Goal: Task Accomplishment & Management: Manage account settings

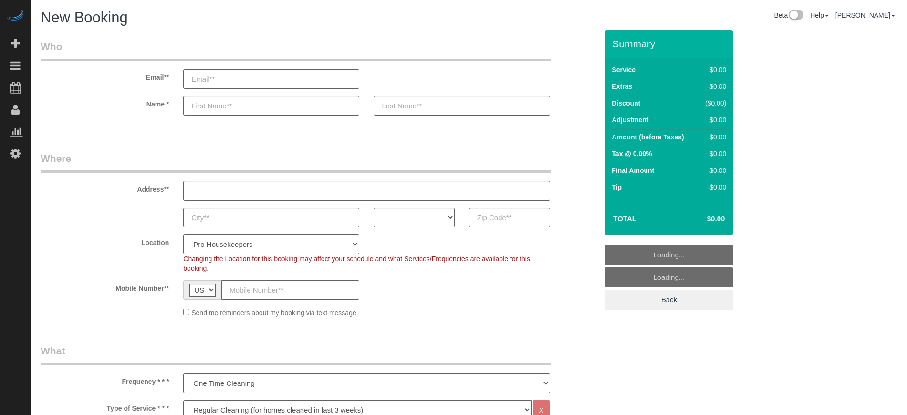
select select "4"
select select "number:9"
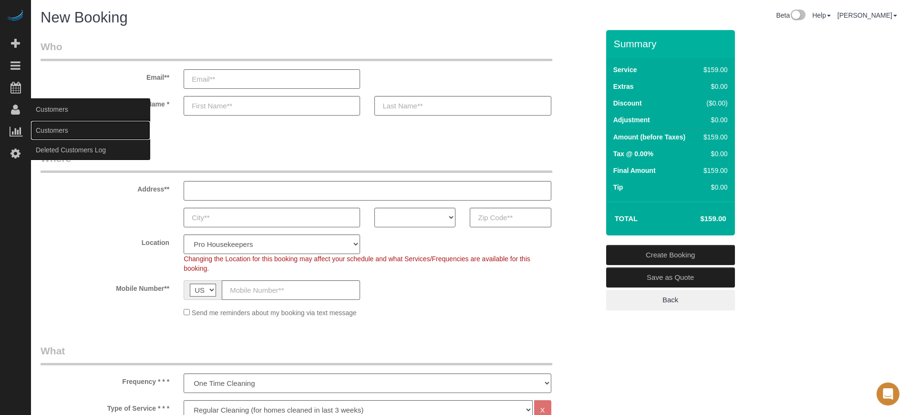
click at [49, 129] on link "Customers" at bounding box center [90, 130] width 119 height 19
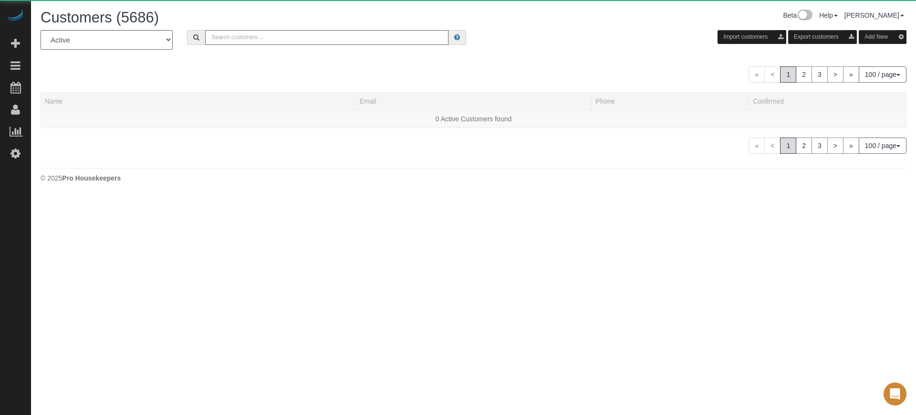
drag, startPoint x: 235, startPoint y: 60, endPoint x: 312, endPoint y: 42, distance: 78.2
click at [312, 42] on input "text" at bounding box center [326, 37] width 243 height 15
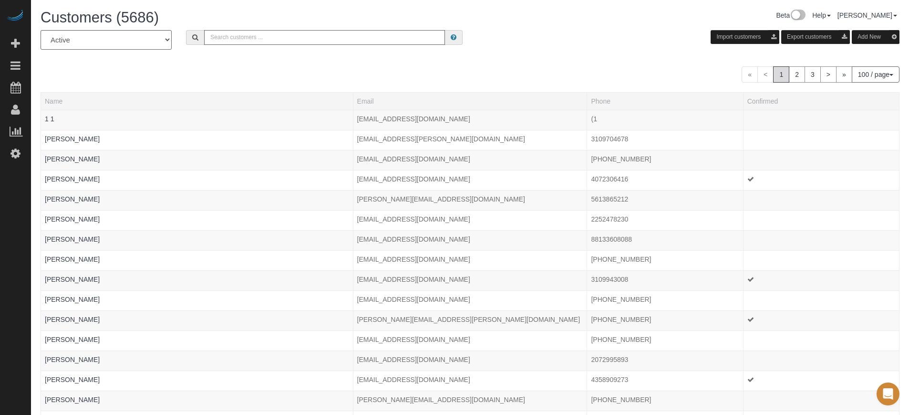
type input "v"
paste input "Dagmar Schmidt"
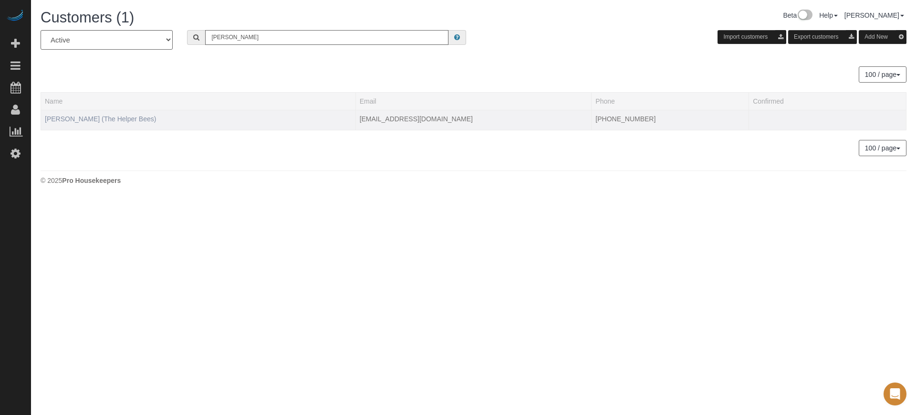
type input "Dagmar Schmidt"
click at [125, 117] on link "Dagmar Schmidt (The Helper Bees)" at bounding box center [100, 119] width 111 height 8
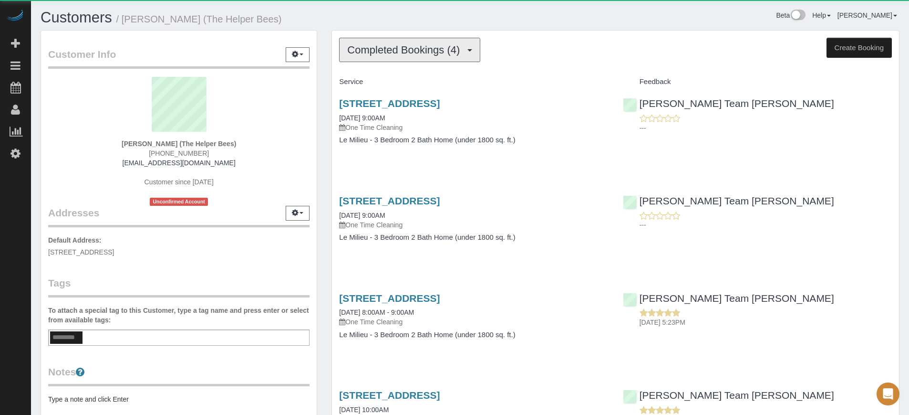
click at [384, 49] on span "Completed Bookings (4)" at bounding box center [405, 50] width 117 height 12
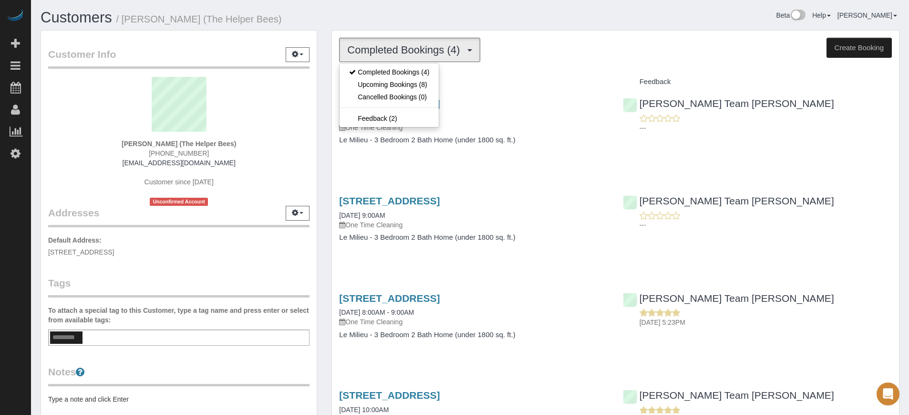
click at [329, 96] on div "Completed Bookings (4) Completed Bookings (4) Upcoming Bookings (8) Cancelled B…" at bounding box center [615, 263] width 583 height 466
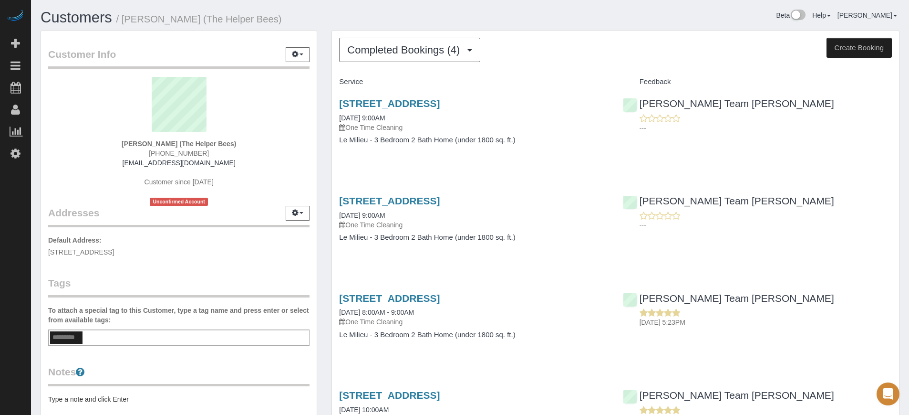
click at [185, 152] on span "(630) 404-9811" at bounding box center [179, 153] width 60 height 8
copy div "(630) 404-9811"
click at [60, 140] on div "Dagmar Schmidt (The Helper Bees) (630) 404-9811 leopdag68@yahoo.com Customer si…" at bounding box center [178, 141] width 261 height 129
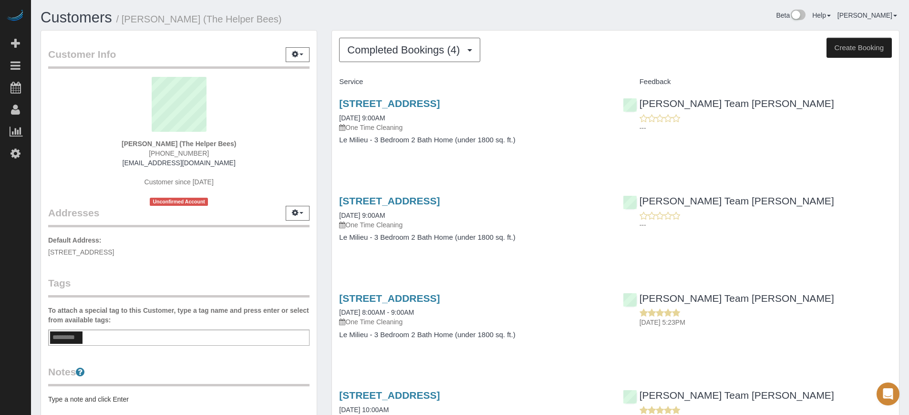
click at [293, 147] on div "Dagmar Schmidt (The Helper Bees) (630) 404-9811 leopdag68@yahoo.com Customer si…" at bounding box center [178, 141] width 261 height 129
click at [320, 156] on div "Customer Info Edit Contact Info Send Message Email Preferences Special Sales Ta…" at bounding box center [178, 264] width 291 height 468
click at [368, 45] on span "Completed Bookings (4)" at bounding box center [405, 50] width 117 height 12
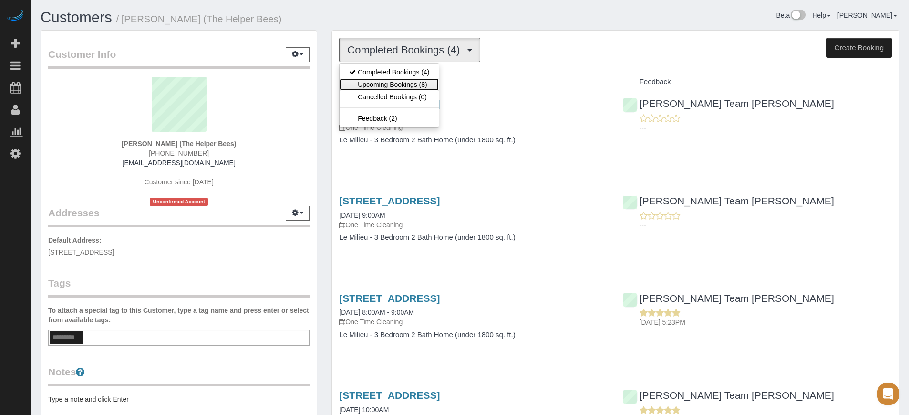
click at [395, 83] on link "Upcoming Bookings (8)" at bounding box center [389, 84] width 99 height 12
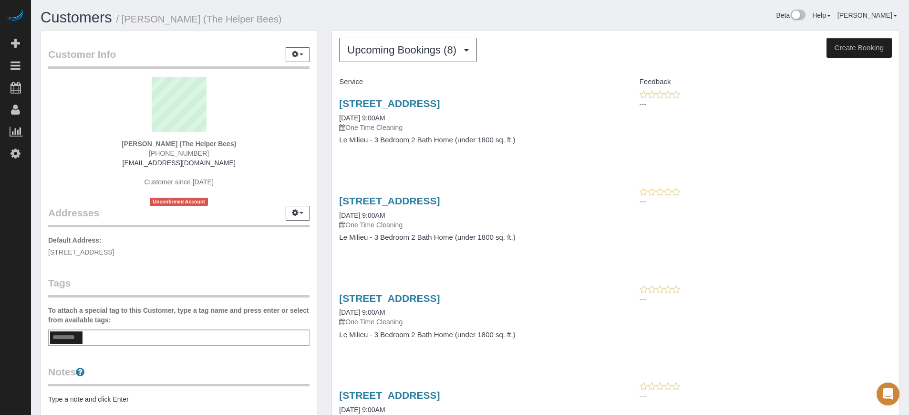
click at [873, 285] on div "---" at bounding box center [757, 293] width 269 height 19
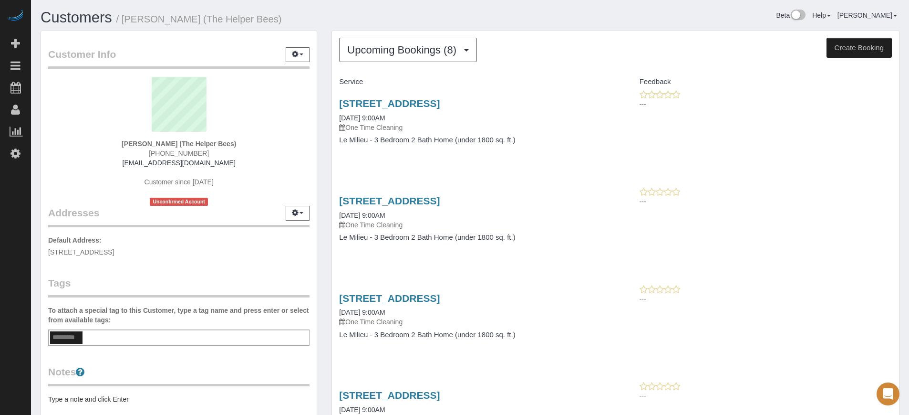
click at [854, 201] on p "---" at bounding box center [766, 202] width 252 height 10
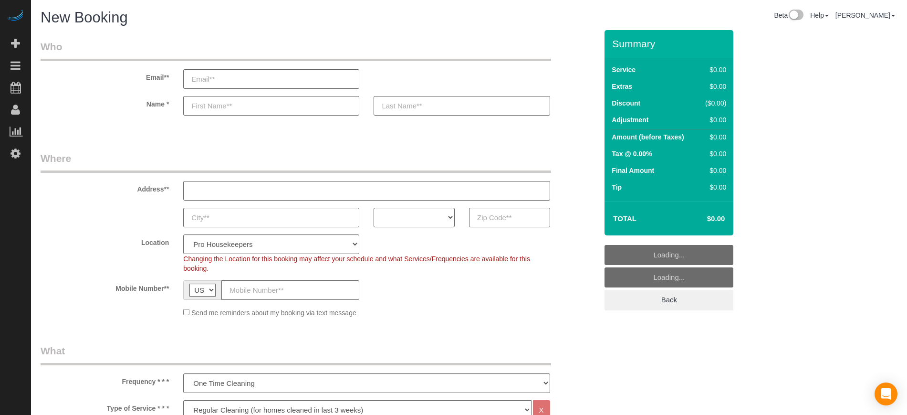
select select "4"
select select "number:9"
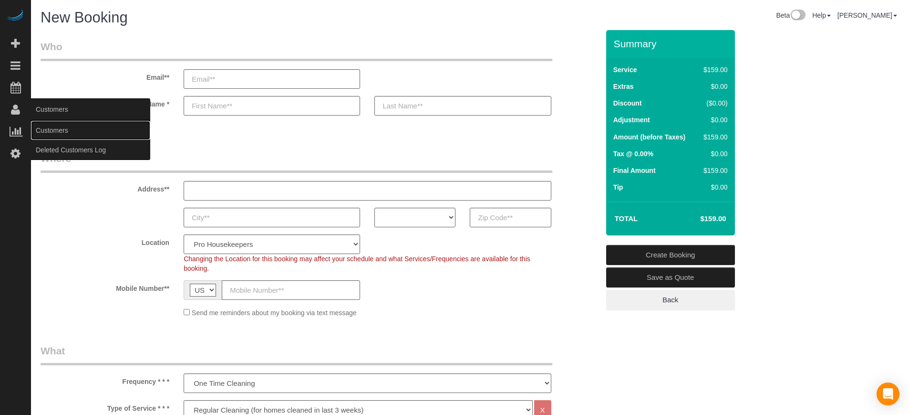
click at [63, 136] on link "Customers" at bounding box center [90, 130] width 119 height 19
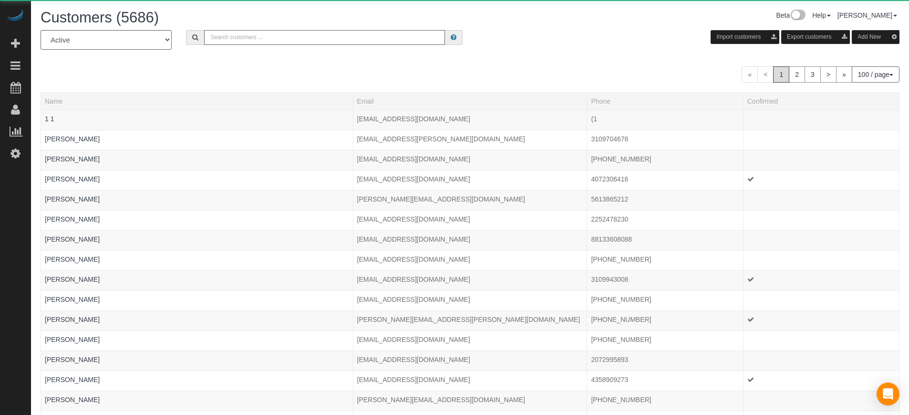
click at [258, 34] on input "text" at bounding box center [324, 37] width 241 height 15
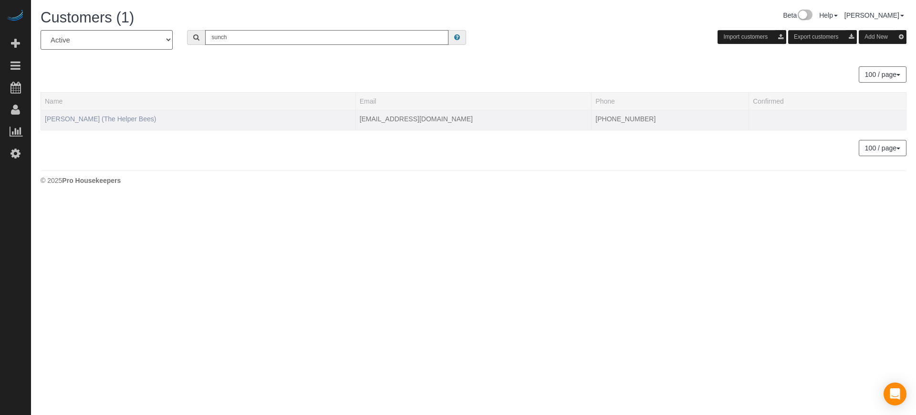
type input "sunch"
click at [113, 118] on link "[PERSON_NAME] (The Helper Bees)" at bounding box center [100, 119] width 111 height 8
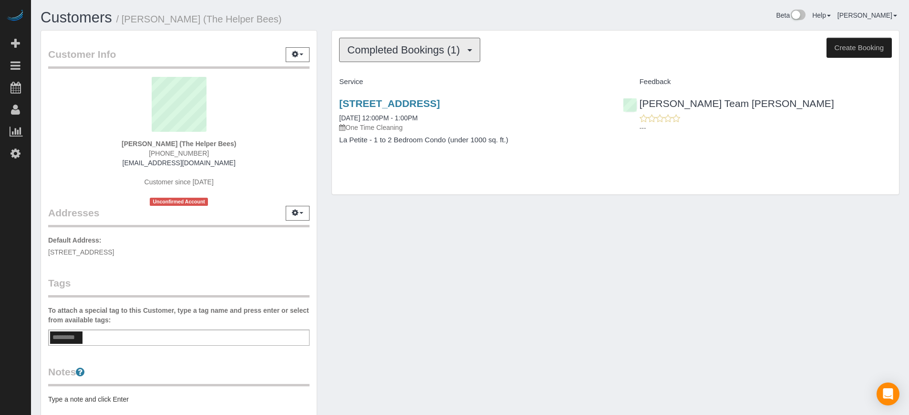
click at [398, 52] on span "Completed Bookings (1)" at bounding box center [405, 50] width 117 height 12
click at [382, 202] on div "Completed Bookings (1) Completed Bookings (1) Upcoming Bookings (0) Cancelled B…" at bounding box center [615, 117] width 583 height 174
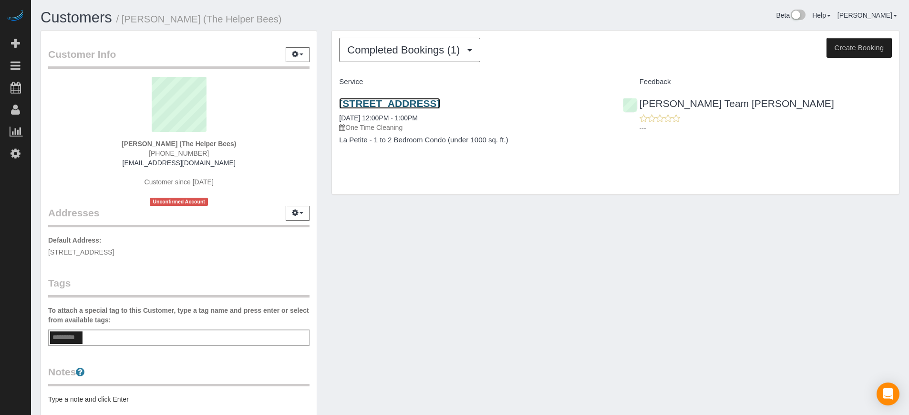
click at [409, 103] on link "[STREET_ADDRESS]" at bounding box center [389, 103] width 101 height 11
drag, startPoint x: 123, startPoint y: 144, endPoint x: 171, endPoint y: 143, distance: 48.2
click at [171, 143] on div "Suncha Bauer (The Helper Bees) (913) 484-8146 sunsart@sbcgobal.net Customer sin…" at bounding box center [178, 141] width 261 height 129
copy strong "Suncha Bauer"
click at [184, 145] on strong "Suncha Bauer (The Helper Bees)" at bounding box center [179, 144] width 115 height 8
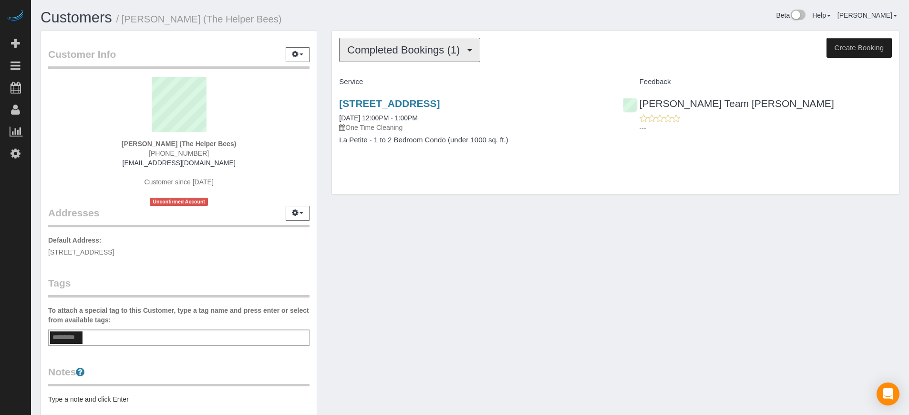
click at [386, 46] on span "Completed Bookings (1)" at bounding box center [405, 50] width 117 height 12
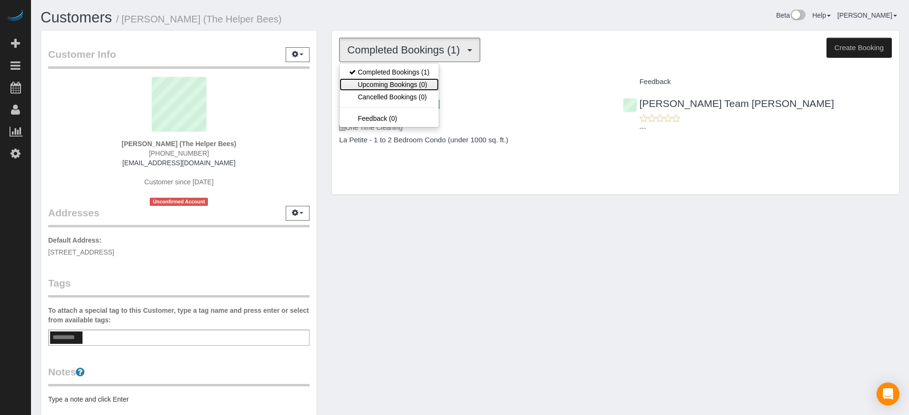
click at [394, 84] on link "Upcoming Bookings (0)" at bounding box center [389, 84] width 99 height 12
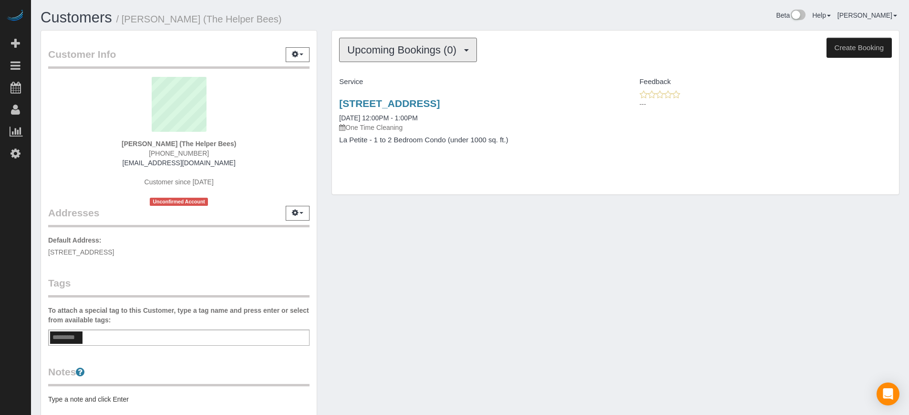
click at [411, 48] on span "Upcoming Bookings (0)" at bounding box center [404, 50] width 114 height 12
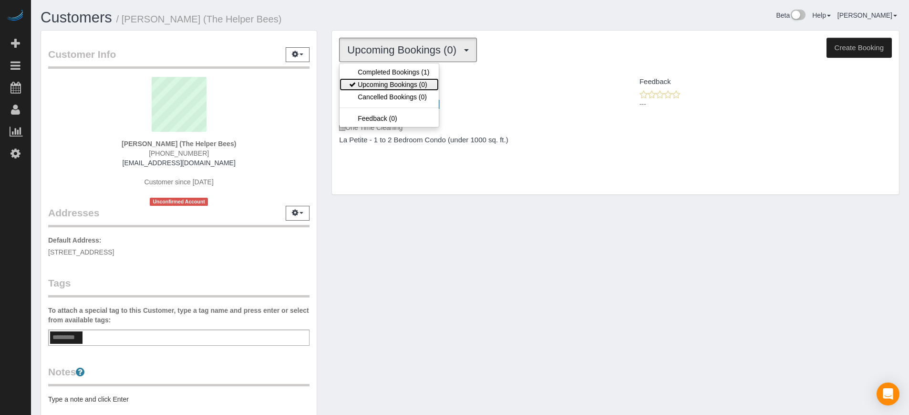
click at [397, 82] on link "Upcoming Bookings (0)" at bounding box center [389, 84] width 99 height 12
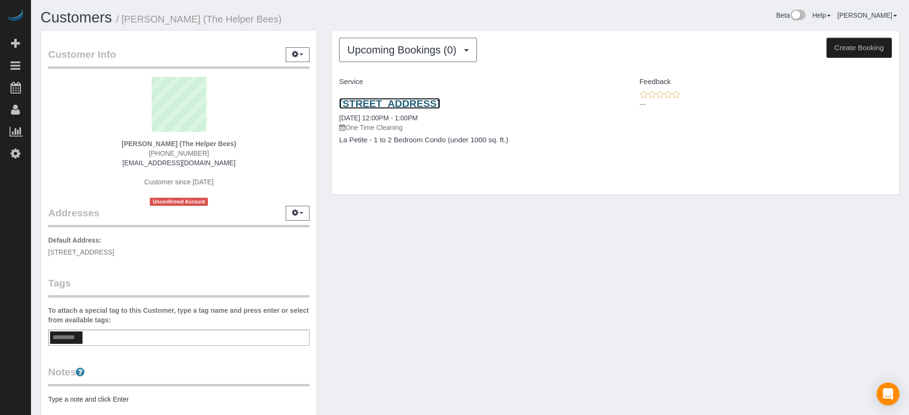
click at [390, 104] on link "7312 S 74th Lane, Laveen, AZ 85339" at bounding box center [389, 103] width 101 height 11
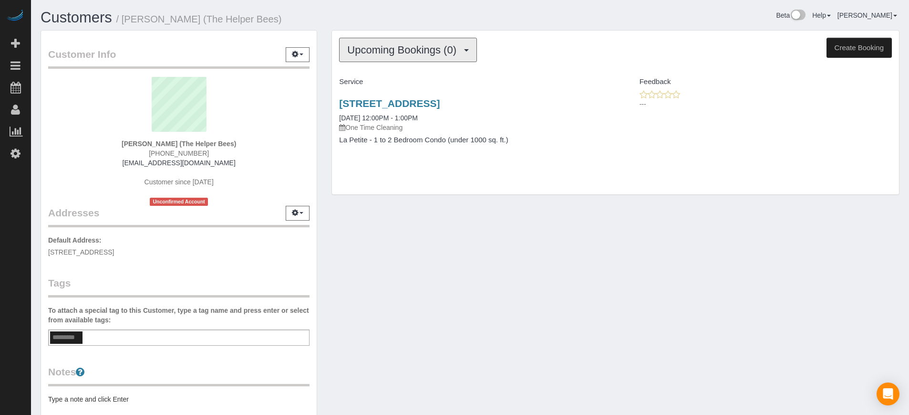
click at [373, 49] on span "Upcoming Bookings (0)" at bounding box center [404, 50] width 114 height 12
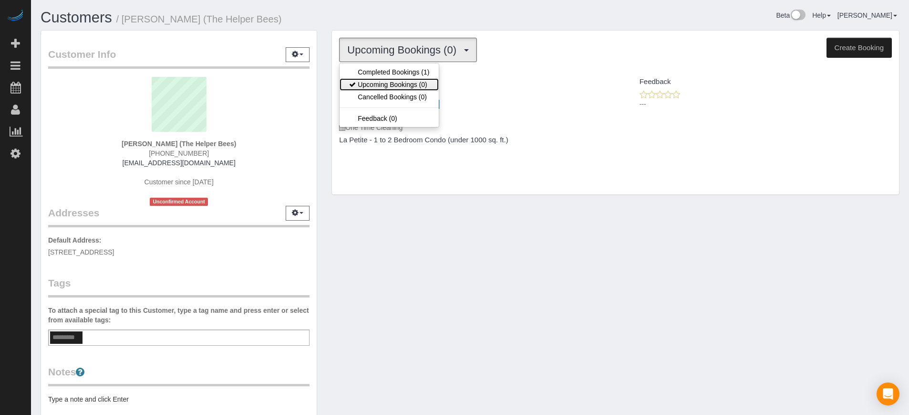
click at [405, 86] on link "Upcoming Bookings (0)" at bounding box center [389, 84] width 99 height 12
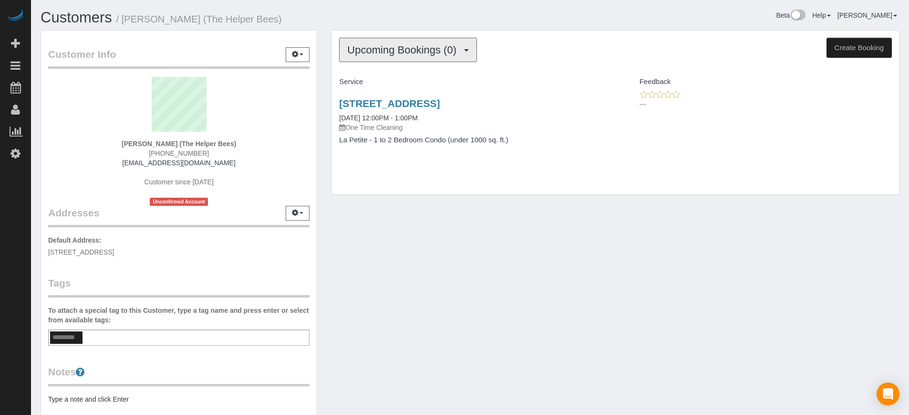
click at [389, 52] on span "Upcoming Bookings (0)" at bounding box center [404, 50] width 114 height 12
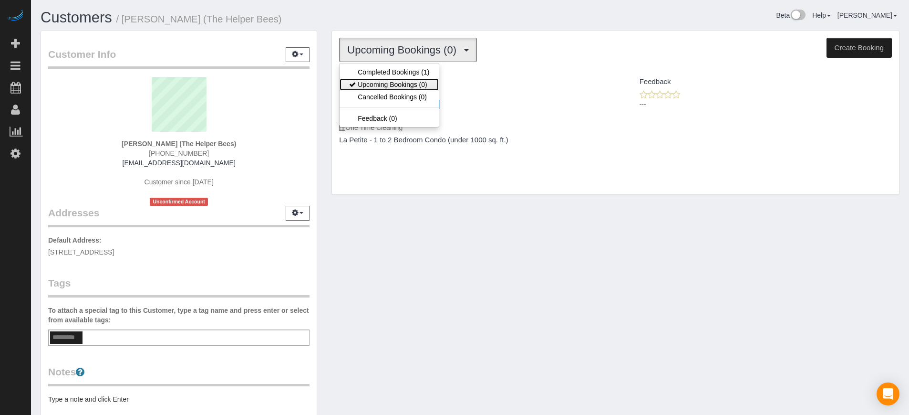
click at [396, 84] on link "Upcoming Bookings (0)" at bounding box center [389, 84] width 99 height 12
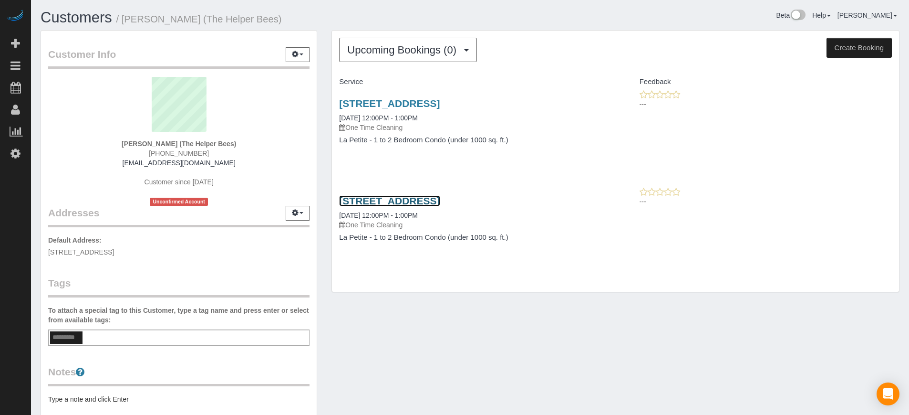
click at [396, 203] on link "7312 S 74th Lane, Laveen, AZ 85339" at bounding box center [389, 200] width 101 height 11
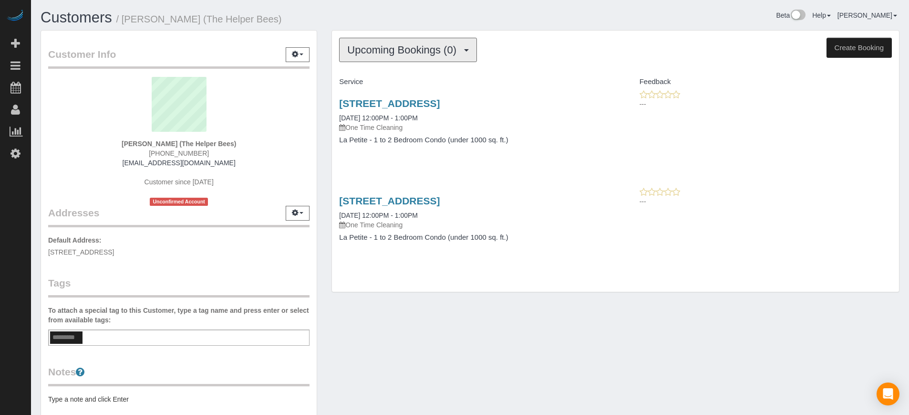
click at [363, 49] on span "Upcoming Bookings (0)" at bounding box center [404, 50] width 114 height 12
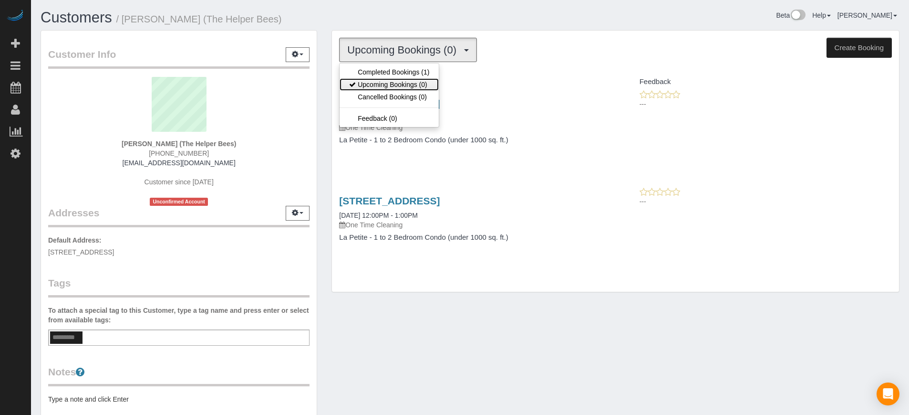
click at [384, 85] on link "Upcoming Bookings (0)" at bounding box center [389, 84] width 99 height 12
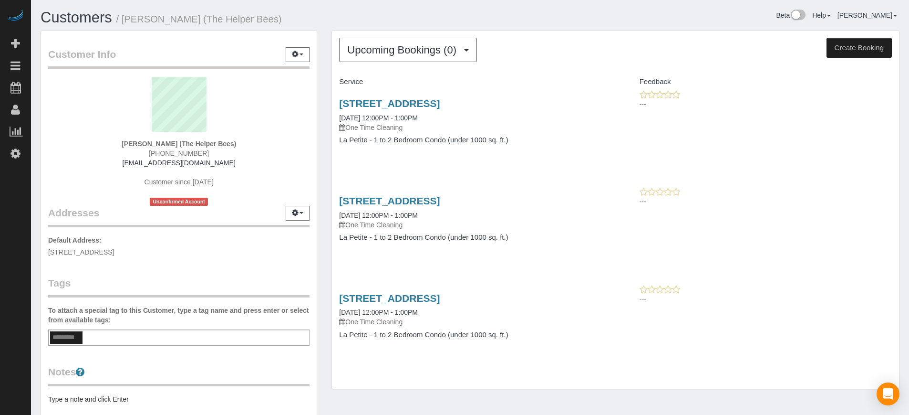
drag, startPoint x: 880, startPoint y: 282, endPoint x: 814, endPoint y: 288, distance: 66.5
click at [880, 282] on div "Service Feedback 7312 S 74th Lane, Laveen, AZ 85339 09/05/2025 12:00PM - 1:00PM…" at bounding box center [615, 215] width 553 height 283
click at [323, 93] on div "Customer Info Edit Contact Info Send Message Email Preferences Special Sales Ta…" at bounding box center [178, 264] width 291 height 468
click at [323, 92] on div "Customer Info Edit Contact Info Send Message Email Preferences Special Sales Ta…" at bounding box center [178, 264] width 291 height 468
click at [835, 199] on p "---" at bounding box center [766, 202] width 252 height 10
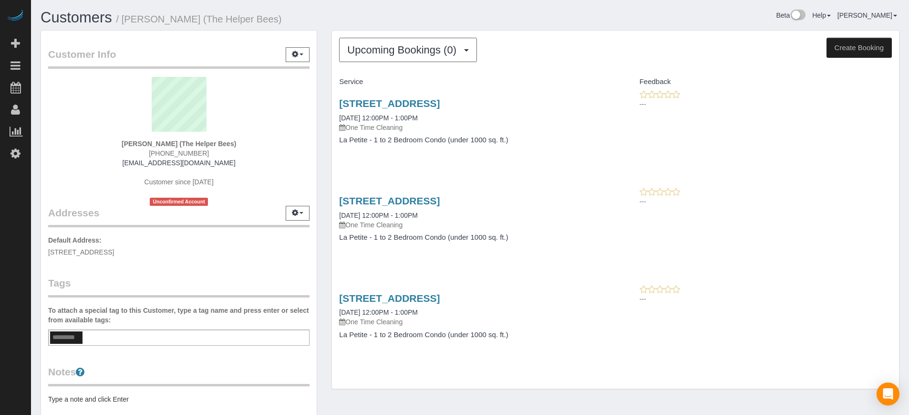
click at [876, 254] on div "7312 S 74th Lane, Laveen, AZ 85339 11/25/2025 12:00PM - 1:00PM One Time Cleanin…" at bounding box center [615, 223] width 567 height 73
click at [321, 238] on div "Customer Info Edit Contact Info Send Message Email Preferences Special Sales Ta…" at bounding box center [178, 264] width 291 height 468
click at [368, 49] on span "Upcoming Bookings (0)" at bounding box center [404, 50] width 114 height 12
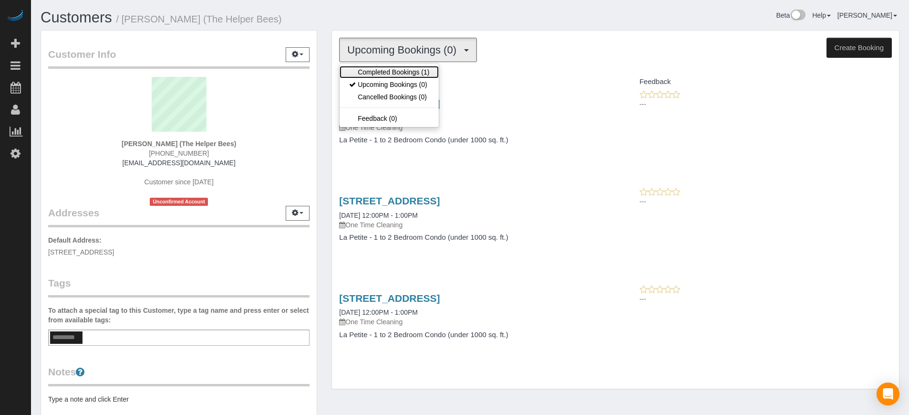
click at [386, 76] on link "Completed Bookings (1)" at bounding box center [389, 72] width 99 height 12
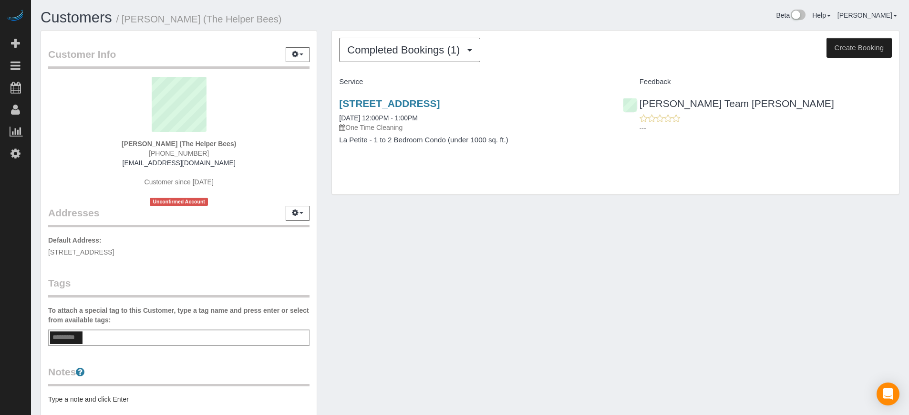
click at [325, 153] on div "Completed Bookings (1) Completed Bookings (1) Upcoming Bookings (0) Cancelled B…" at bounding box center [615, 117] width 583 height 174
click at [371, 45] on span "Completed Bookings (1)" at bounding box center [405, 50] width 117 height 12
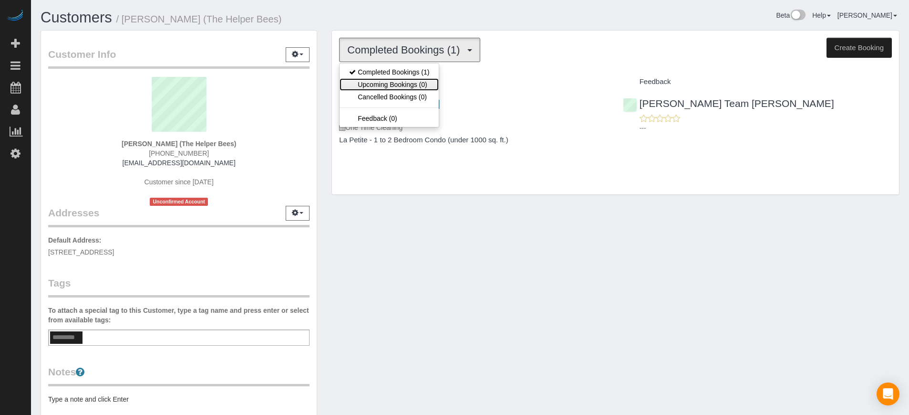
click at [391, 82] on link "Upcoming Bookings (0)" at bounding box center [389, 84] width 99 height 12
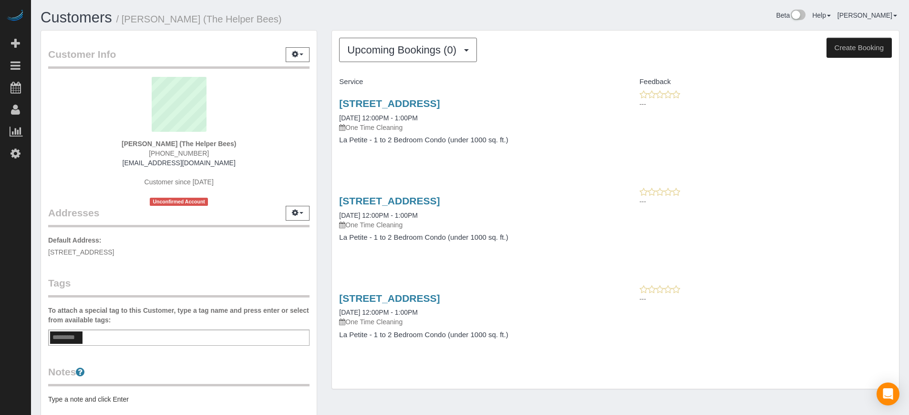
click at [324, 174] on div "Upcoming Bookings (0) Completed Bookings (1) Upcoming Bookings (0) Cancelled Bo…" at bounding box center [615, 214] width 583 height 369
click at [554, 46] on div "Upcoming Bookings (0) Completed Bookings (1) Upcoming Bookings (0) Cancelled Bo…" at bounding box center [615, 50] width 553 height 24
click at [381, 20] on h1 "Customers / Suncha Bauer (The Helper Bees)" at bounding box center [252, 18] width 423 height 16
click at [323, 135] on div "Customer Info Edit Contact Info Send Message Email Preferences Special Sales Ta…" at bounding box center [178, 264] width 291 height 468
click at [884, 306] on div "---" at bounding box center [757, 295] width 283 height 23
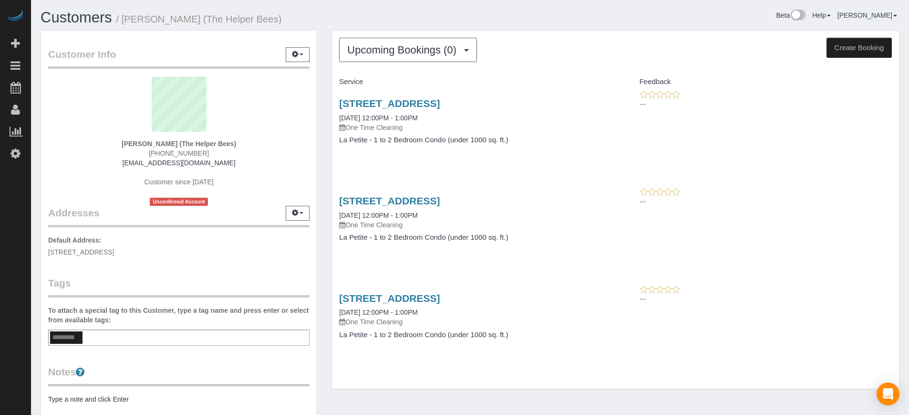
drag, startPoint x: 778, startPoint y: 262, endPoint x: 695, endPoint y: 262, distance: 83.0
click at [778, 262] on div "Service Feedback 7312 S 74th Lane, Laveen, AZ 85339 09/05/2025 12:00PM - 1:00PM…" at bounding box center [615, 215] width 553 height 283
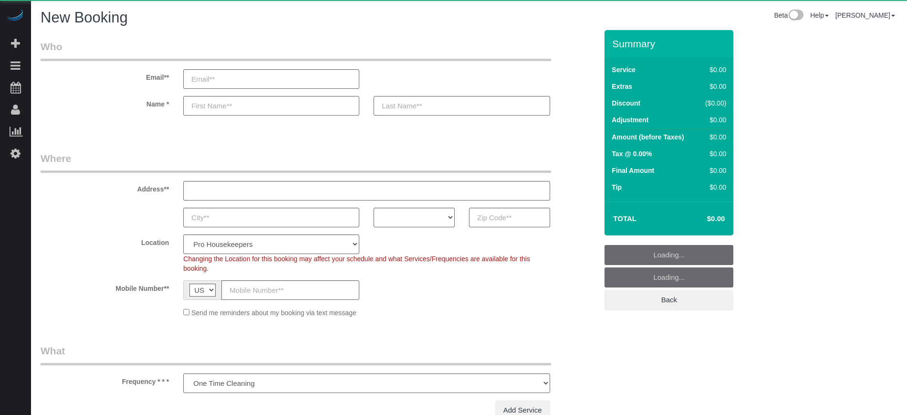
select select "number:9"
select select "object:1211"
select select "4"
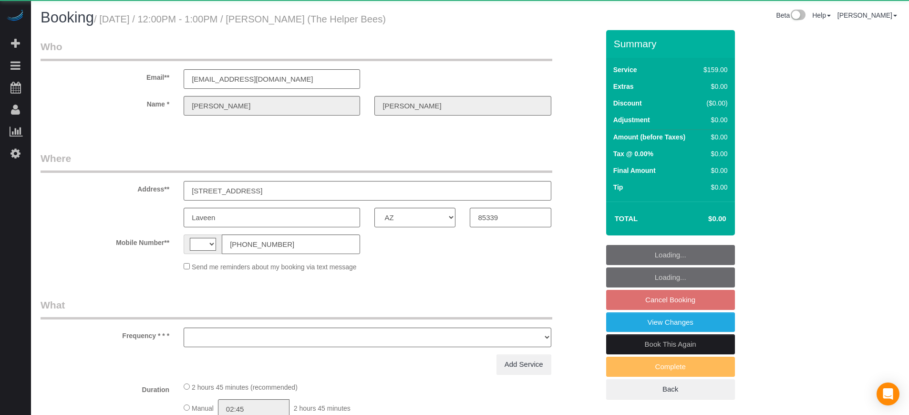
select select "AZ"
select select "string:US"
select select "object:568"
select select "number:9"
select select "object:1237"
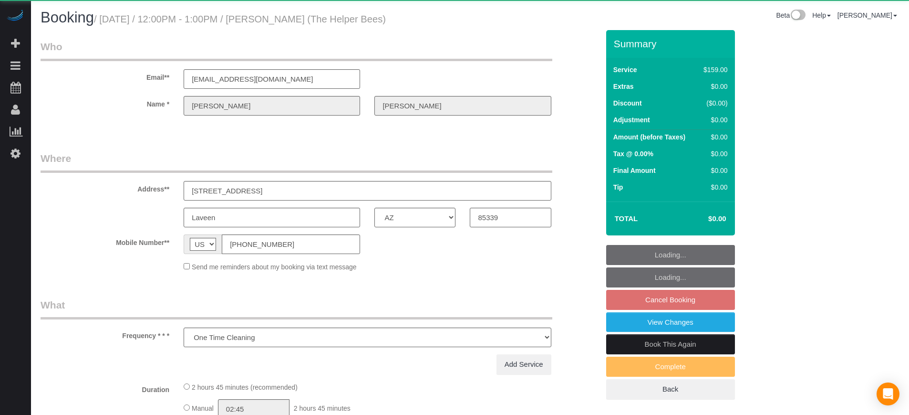
select select "4"
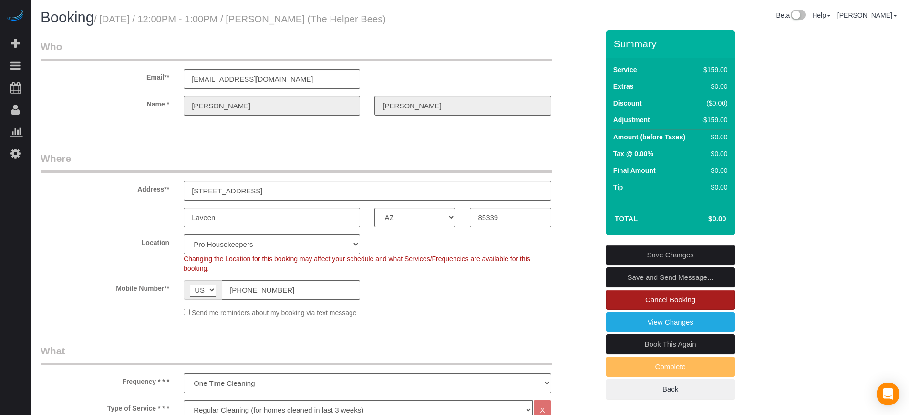
click at [645, 294] on link "Cancel Booking" at bounding box center [670, 300] width 129 height 20
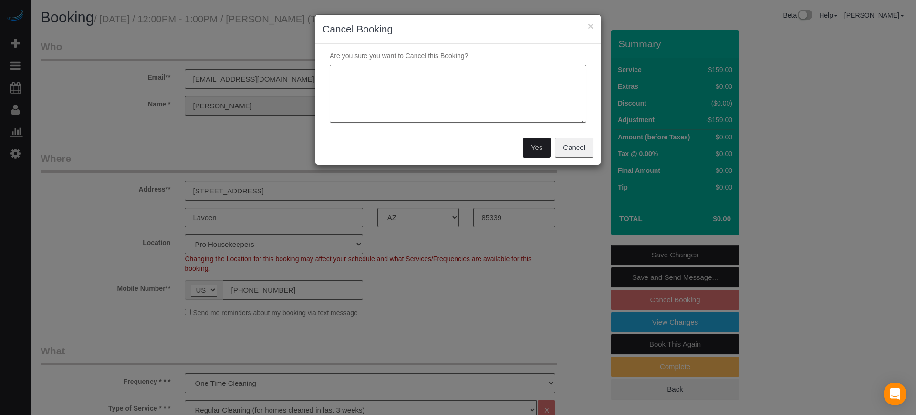
click at [418, 90] on textarea at bounding box center [458, 94] width 257 height 58
click at [386, 111] on textarea at bounding box center [458, 94] width 257 height 58
paste textarea "[PERSON_NAME]"
type textarea "Moved to Suncha Bauer's account"
click at [532, 153] on button "Yes" at bounding box center [537, 147] width 28 height 20
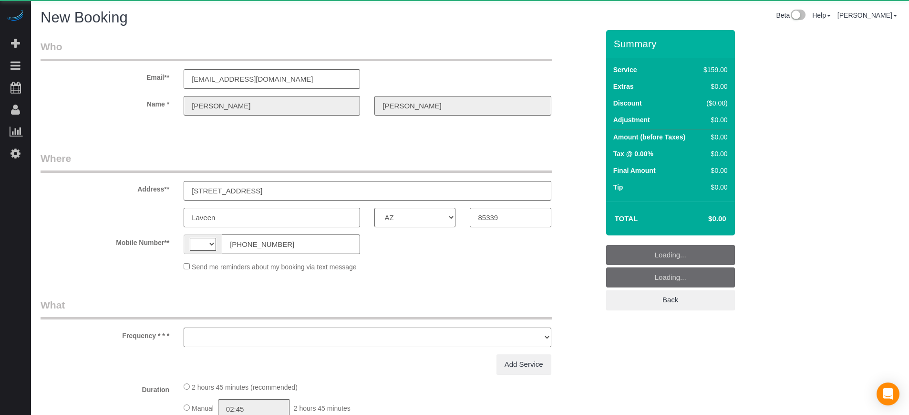
select select "AZ"
select select "string:fspay"
select select "string:[GEOGRAPHIC_DATA]"
select select "object:662"
select select "number:9"
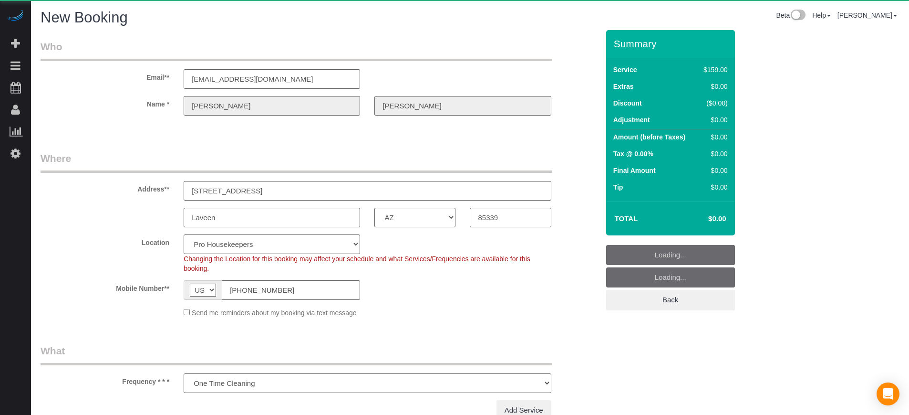
select select "object:814"
select select "4"
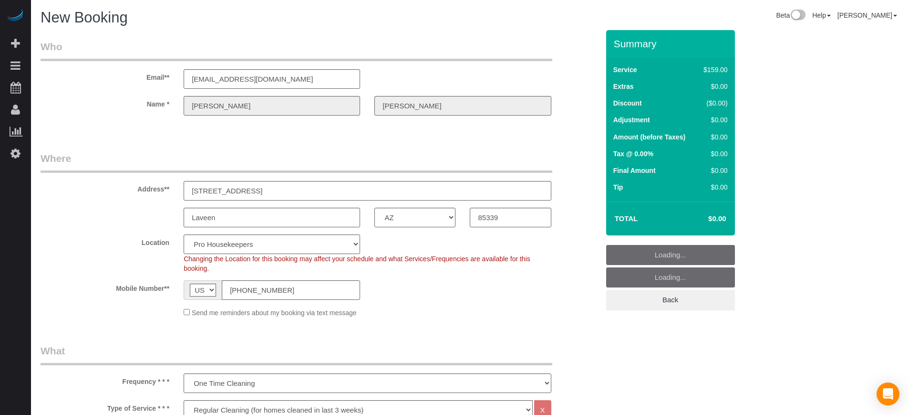
select select "object:1292"
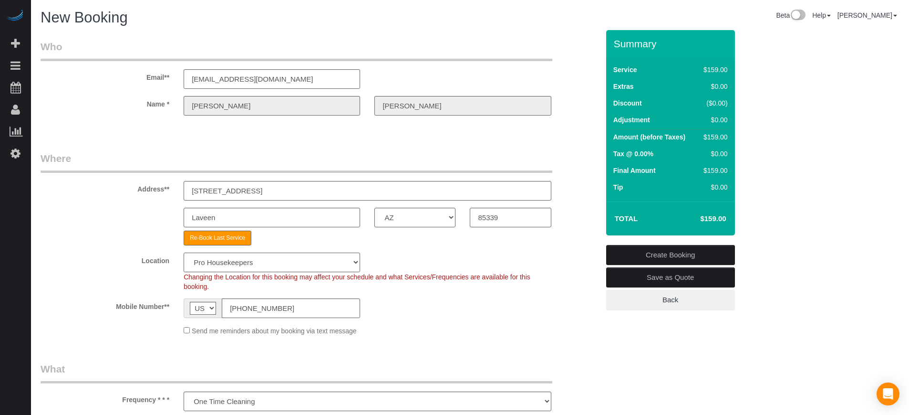
click at [295, 263] on select "Pro Housekeepers [GEOGRAPHIC_DATA] [GEOGRAPHIC_DATA] [GEOGRAPHIC_DATA] [GEOGRAP…" at bounding box center [272, 262] width 177 height 20
select select "21"
click at [184, 252] on select "Pro Housekeepers [GEOGRAPHIC_DATA] [GEOGRAPHIC_DATA] [GEOGRAPHIC_DATA] [GEOGRAP…" at bounding box center [272, 262] width 177 height 20
select select "object:1306"
click at [96, 242] on div "Re-Book Last Service" at bounding box center [319, 237] width 573 height 15
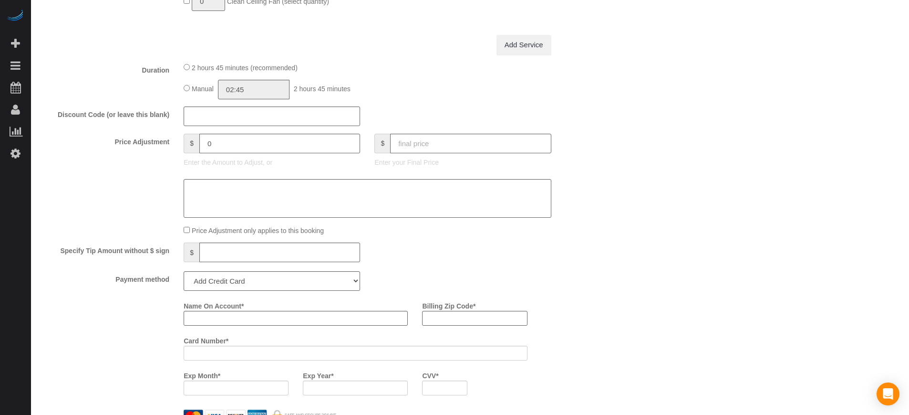
scroll to position [1014, 0]
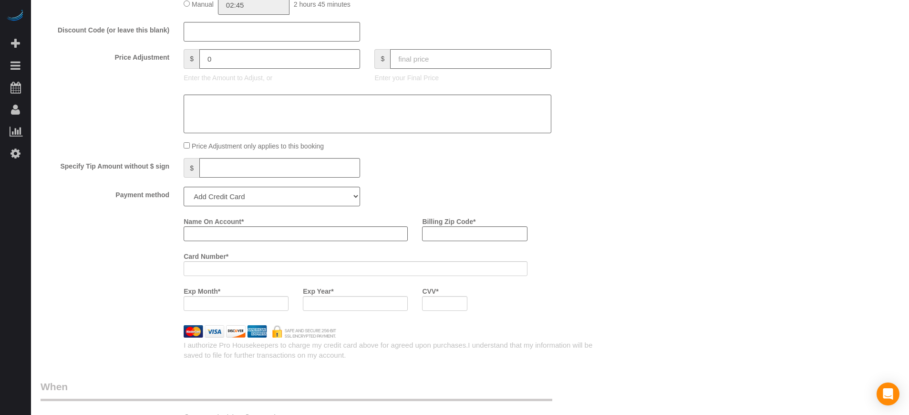
click at [432, 65] on input "text" at bounding box center [470, 59] width 161 height 20
type input "0"
click at [238, 190] on select "Add Credit Card Cash Check Paypal" at bounding box center [272, 197] width 177 height 20
type input "-159"
select select "string:check"
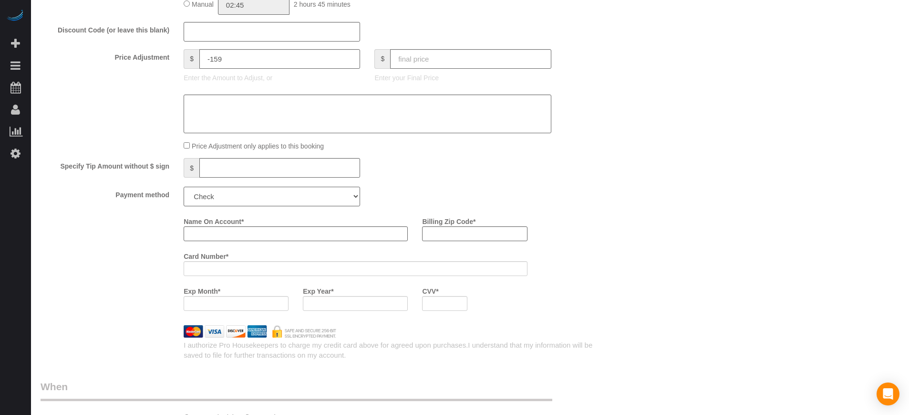
click at [184, 187] on select "Add Credit Card Cash Check Paypal" at bounding box center [272, 197] width 177 height 20
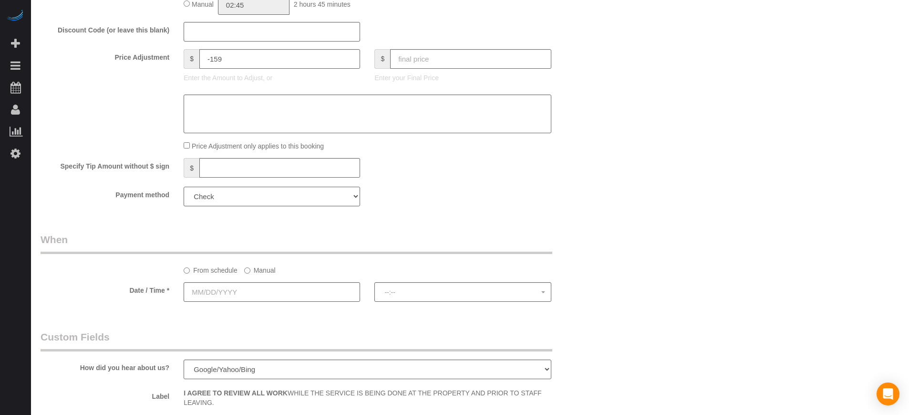
scroll to position [1133, 0]
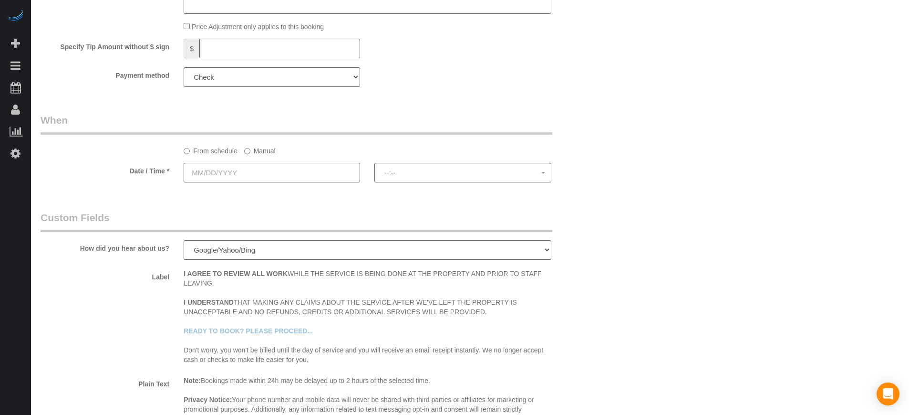
click at [240, 178] on input "text" at bounding box center [272, 173] width 177 height 20
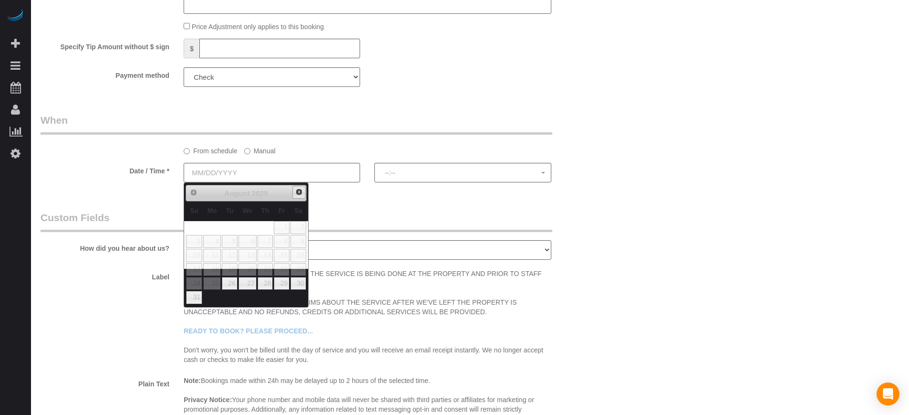
click at [294, 194] on link "Next" at bounding box center [298, 192] width 13 height 13
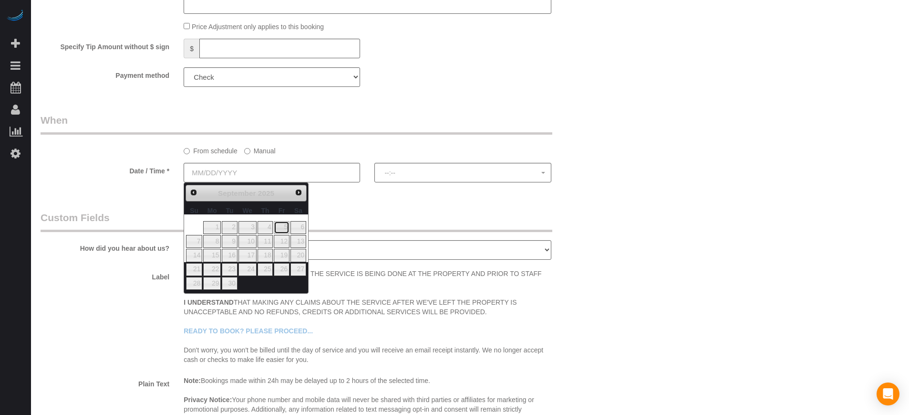
click at [279, 230] on link "5" at bounding box center [281, 227] width 15 height 13
type input "[DATE]"
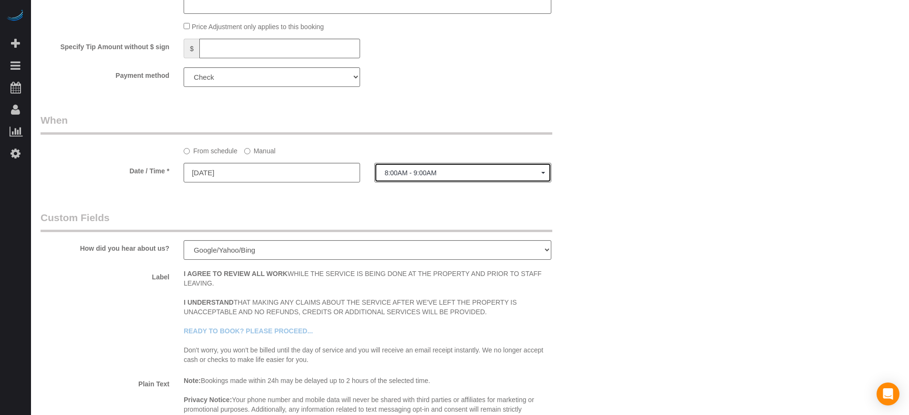
click at [406, 178] on button "8:00AM - 9:00AM" at bounding box center [463, 173] width 177 height 20
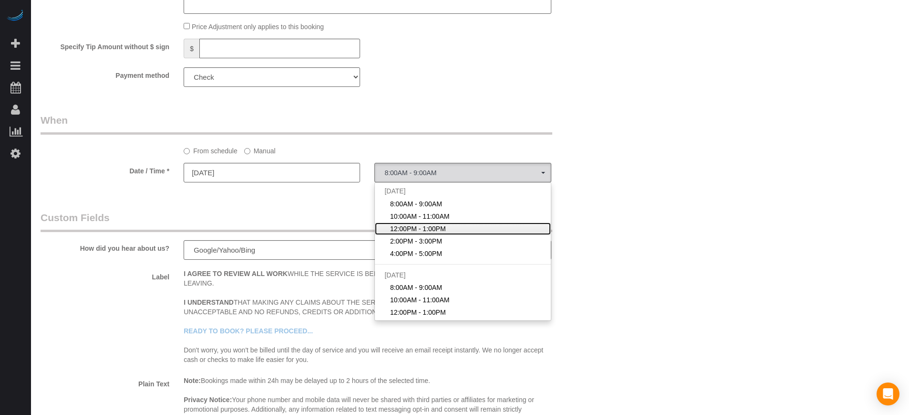
click at [397, 230] on span "12:00PM - 1:00PM" at bounding box center [418, 229] width 56 height 10
select select "spot3"
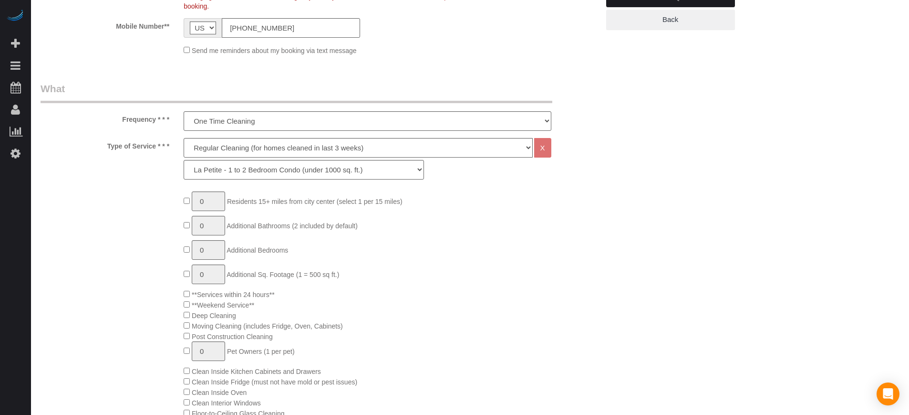
scroll to position [125, 0]
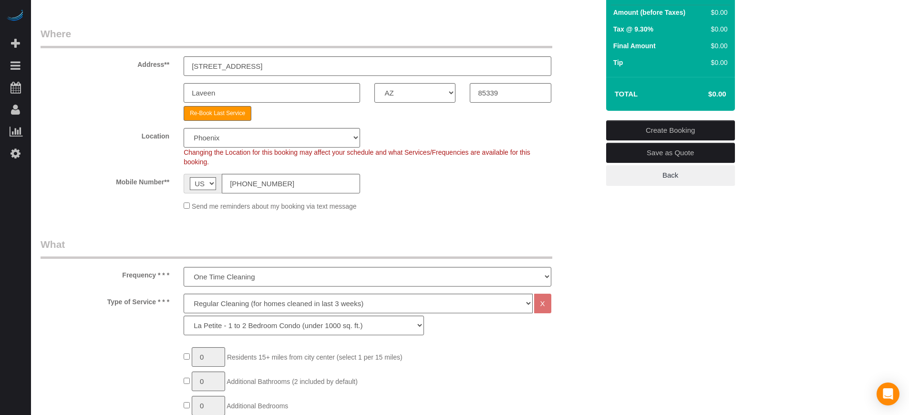
click at [652, 129] on link "Create Booking" at bounding box center [670, 130] width 129 height 20
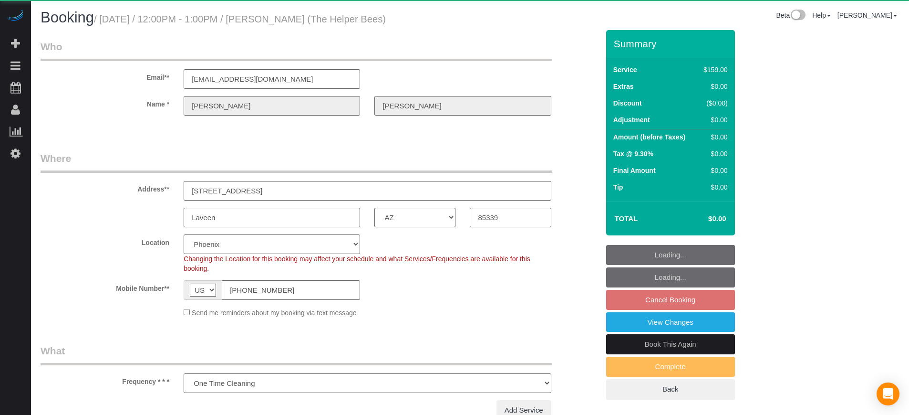
select select "AZ"
select select "number:9"
select select "object:793"
select select "4"
select select "spot3"
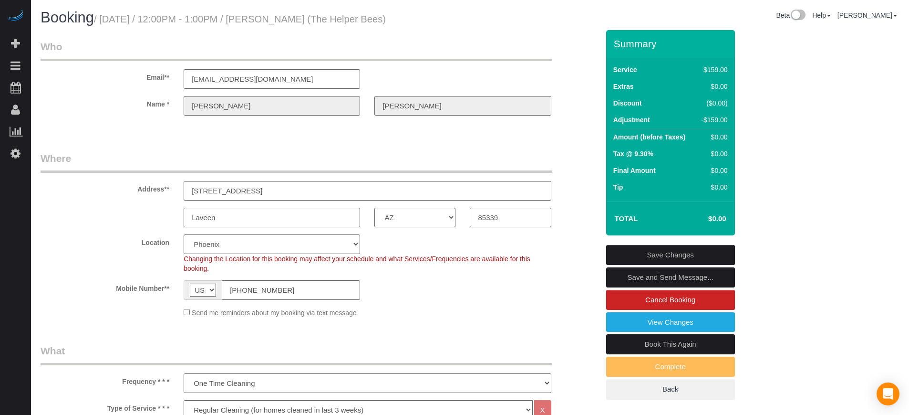
drag, startPoint x: 855, startPoint y: 189, endPoint x: 829, endPoint y: 175, distance: 29.2
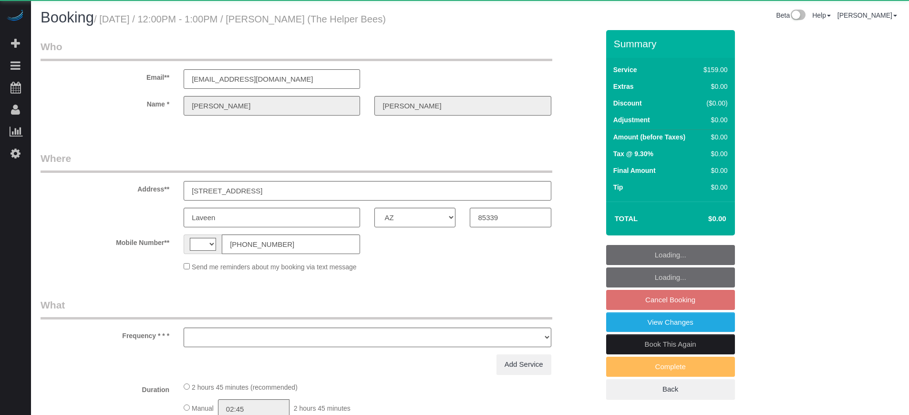
select select "AZ"
select select "string:[GEOGRAPHIC_DATA]"
select select "object:793"
select select "4"
select select "spot3"
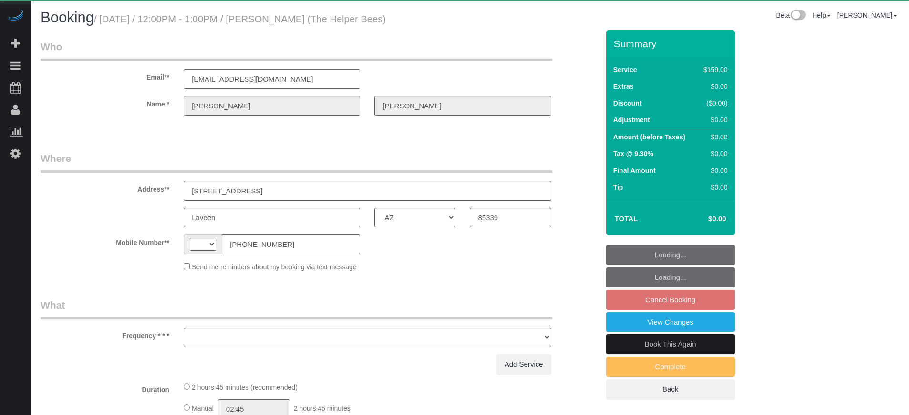
select select "number:9"
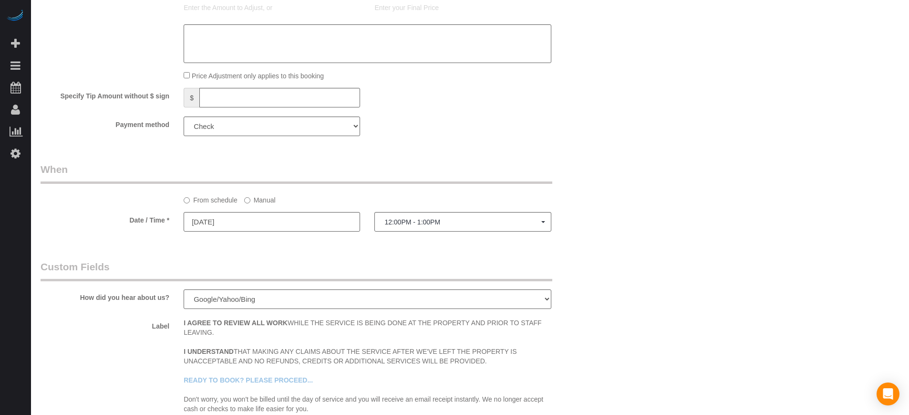
scroll to position [1063, 0]
click at [307, 230] on input "[DATE]" at bounding box center [272, 225] width 177 height 20
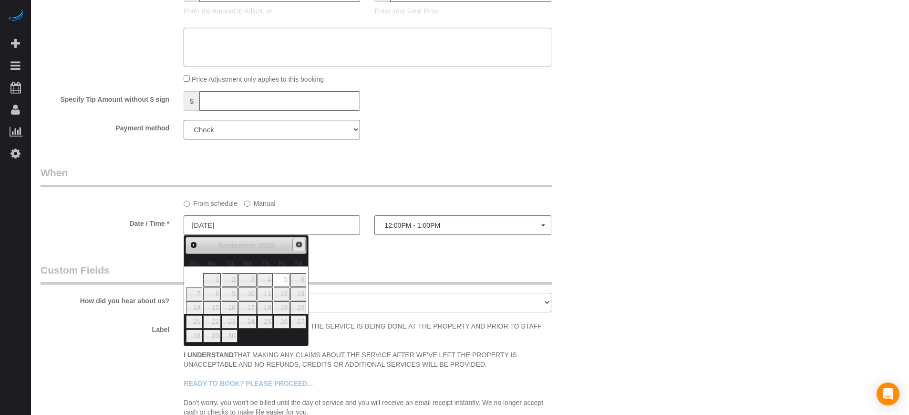
click at [299, 244] on span "Next" at bounding box center [299, 244] width 8 height 8
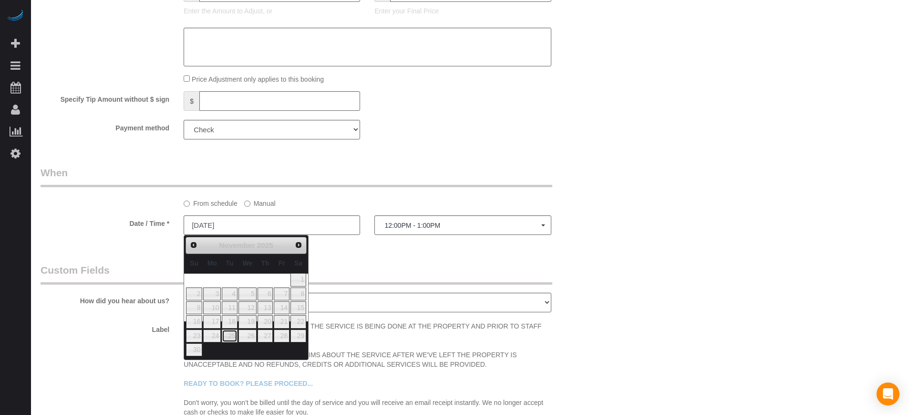
click at [231, 333] on link "25" at bounding box center [229, 335] width 15 height 13
type input "[DATE]"
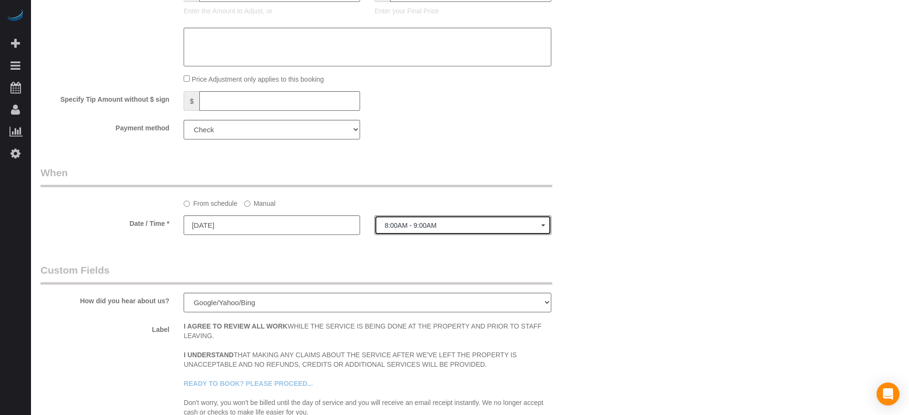
click at [409, 228] on span "8:00AM - 9:00AM" at bounding box center [463, 225] width 156 height 8
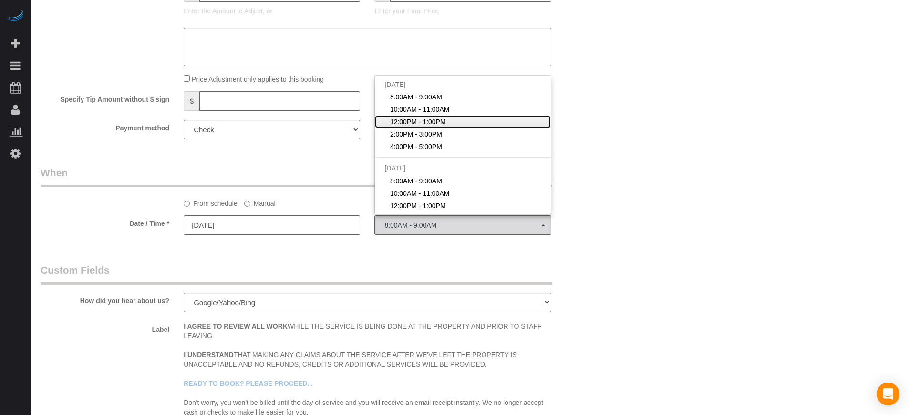
click at [405, 117] on span "12:00PM - 1:00PM" at bounding box center [418, 122] width 56 height 10
select select "spot28"
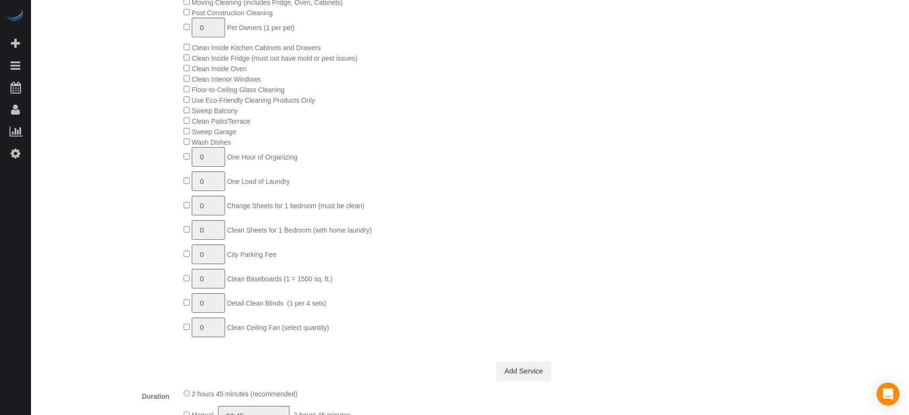
scroll to position [824, 0]
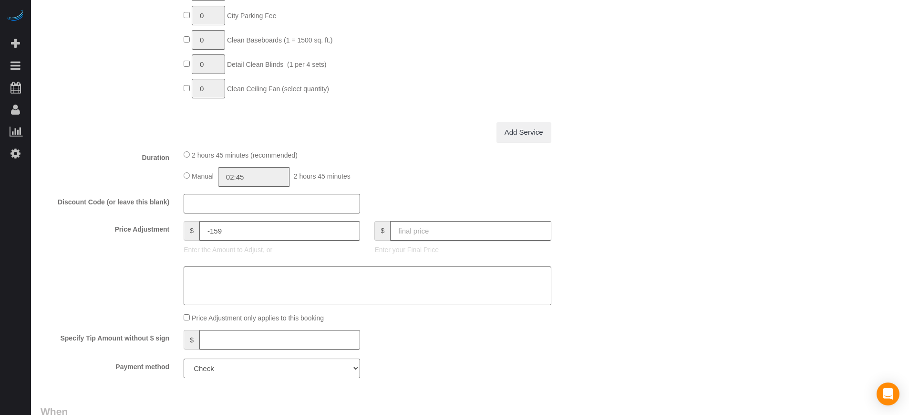
click at [473, 237] on input "text" at bounding box center [470, 231] width 161 height 20
type input "0"
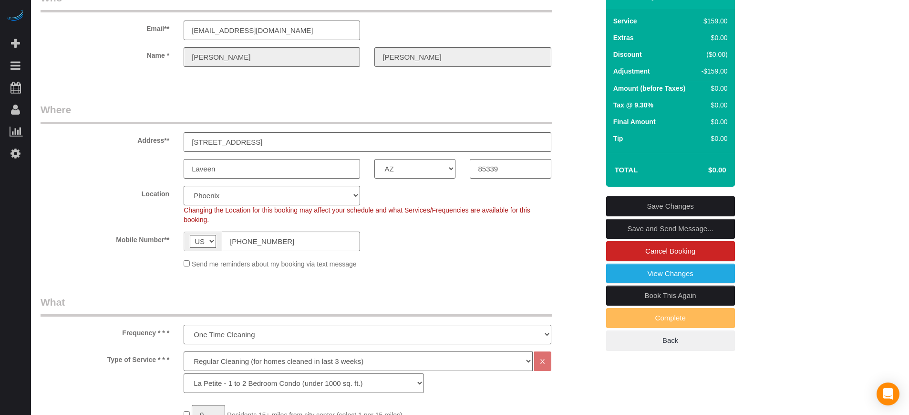
scroll to position [0, 0]
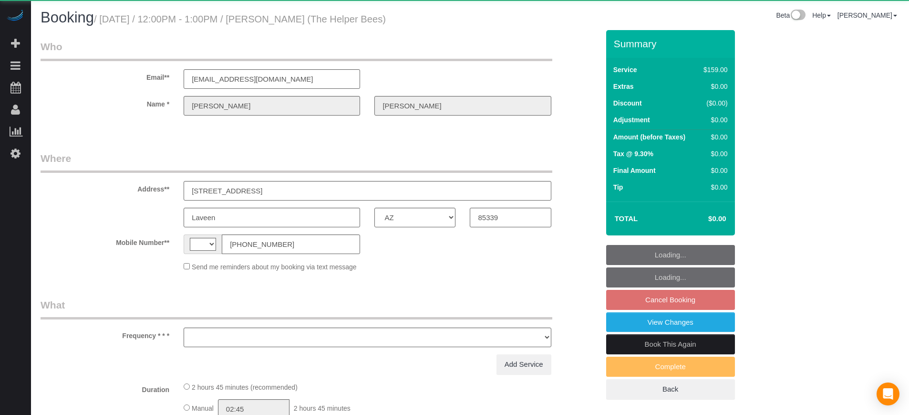
select select "AZ"
select select "string:[GEOGRAPHIC_DATA]"
select select "object:664"
select select "4"
select select "spot3"
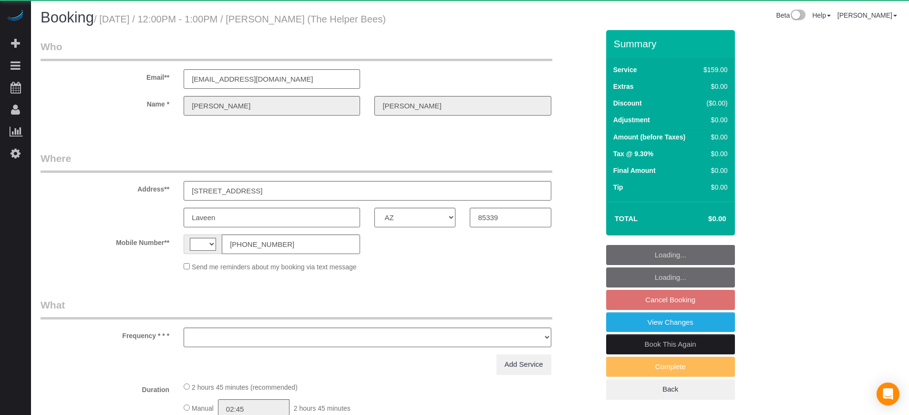
select select "number:9"
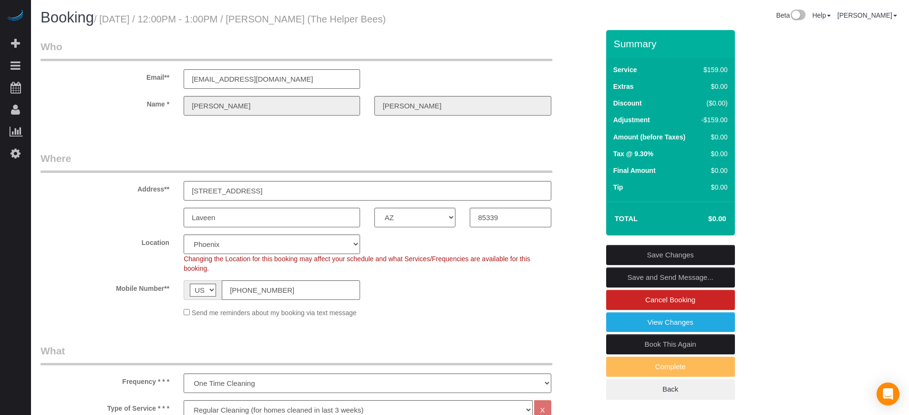
click at [655, 340] on link "Book This Again" at bounding box center [670, 344] width 129 height 20
select select "AZ"
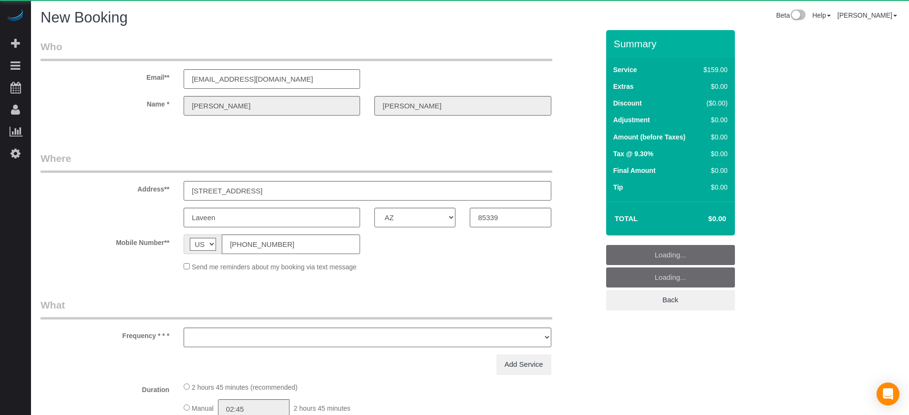
select select "string:fspay"
select select "object:1175"
select select "number:9"
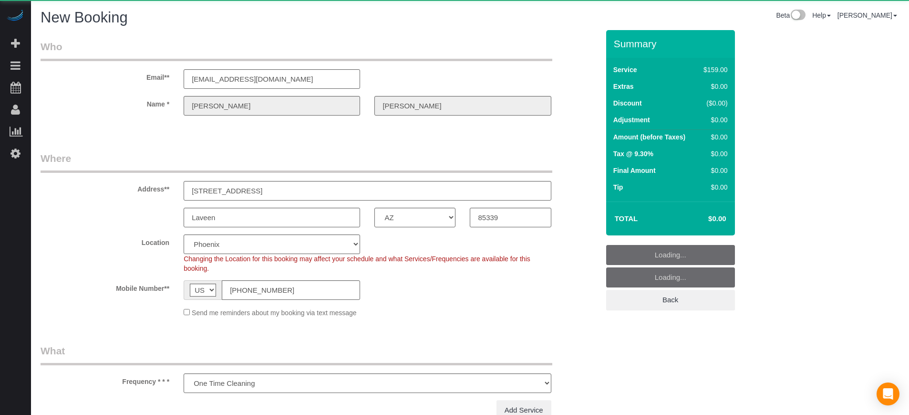
select select "object:1311"
select select "4"
select select "1"
select select "object:1323"
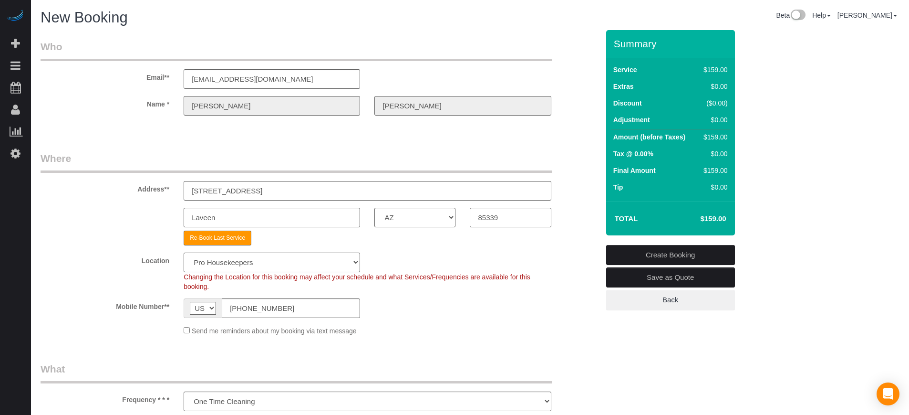
click at [303, 263] on select "Pro Housekeepers [GEOGRAPHIC_DATA] [GEOGRAPHIC_DATA] [GEOGRAPHIC_DATA] [GEOGRAP…" at bounding box center [272, 262] width 177 height 20
select select "21"
click at [184, 252] on select "Pro Housekeepers [GEOGRAPHIC_DATA] [GEOGRAPHIC_DATA] [GEOGRAPHIC_DATA] [GEOGRAP…" at bounding box center [272, 262] width 177 height 20
select select "object:1797"
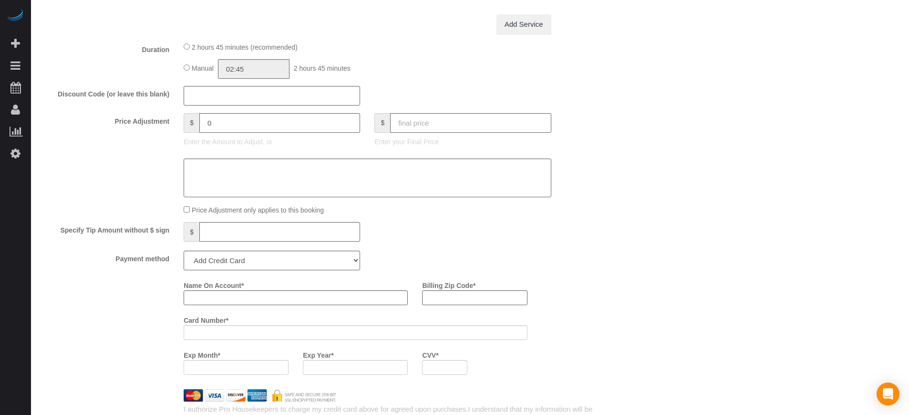
scroll to position [1014, 0]
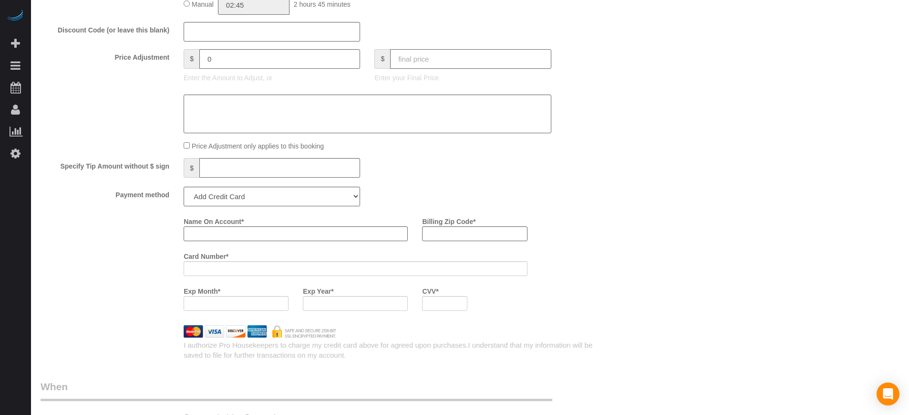
click at [419, 54] on input "text" at bounding box center [470, 59] width 161 height 20
type input "0"
click at [268, 202] on select "Add Credit Card Cash Check Paypal" at bounding box center [272, 197] width 177 height 20
type input "-159"
select select "string:check"
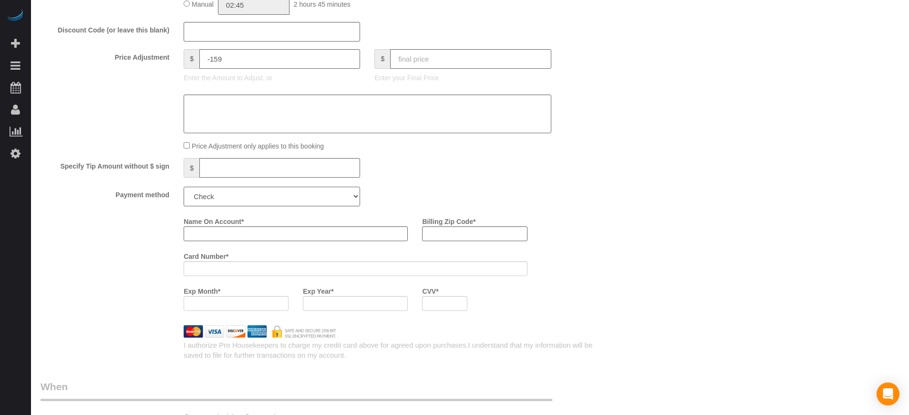
click at [184, 187] on select "Add Credit Card Cash Check Paypal" at bounding box center [272, 197] width 177 height 20
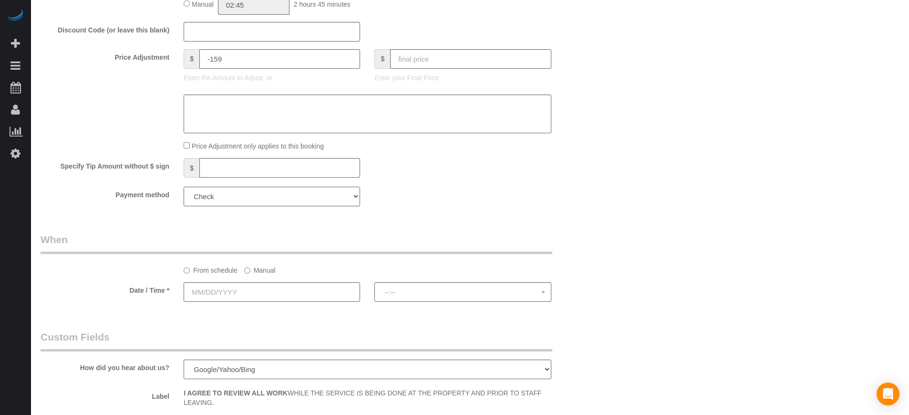
scroll to position [1074, 0]
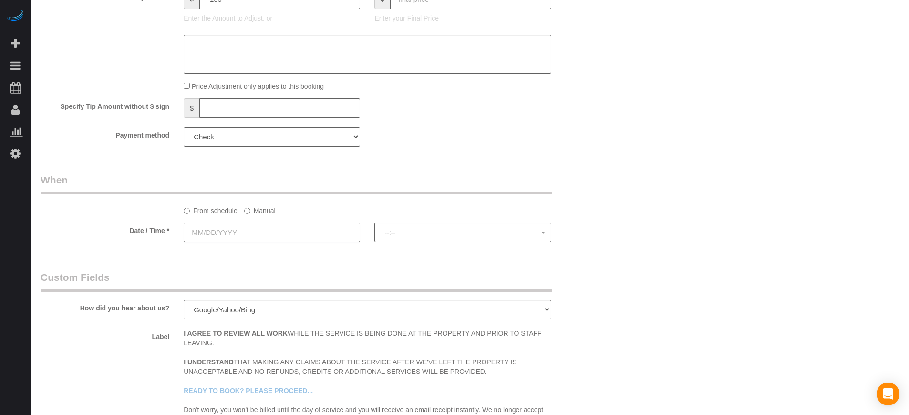
click at [239, 231] on input "text" at bounding box center [272, 232] width 177 height 20
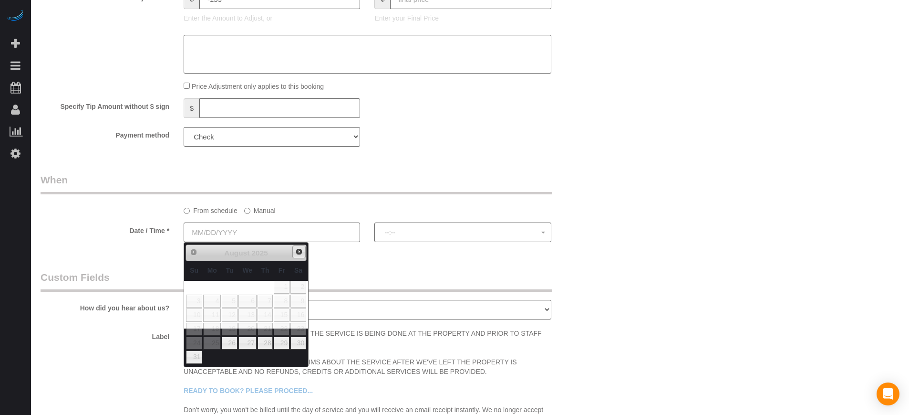
click at [302, 255] on link "Next" at bounding box center [298, 251] width 13 height 13
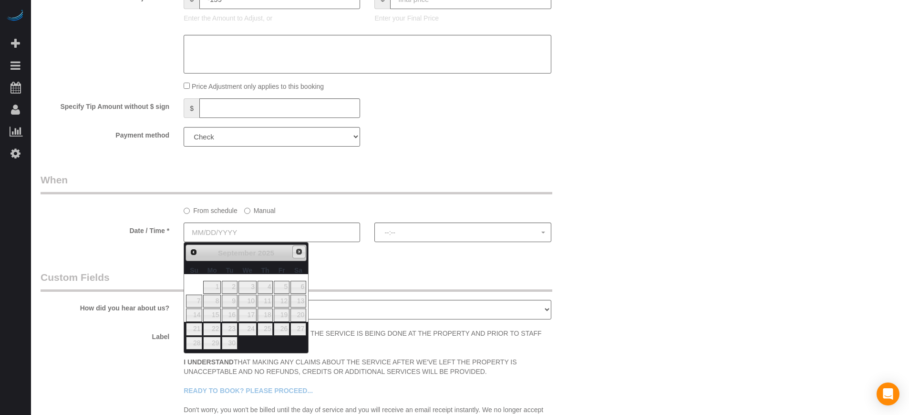
click at [302, 255] on link "Next" at bounding box center [298, 251] width 13 height 13
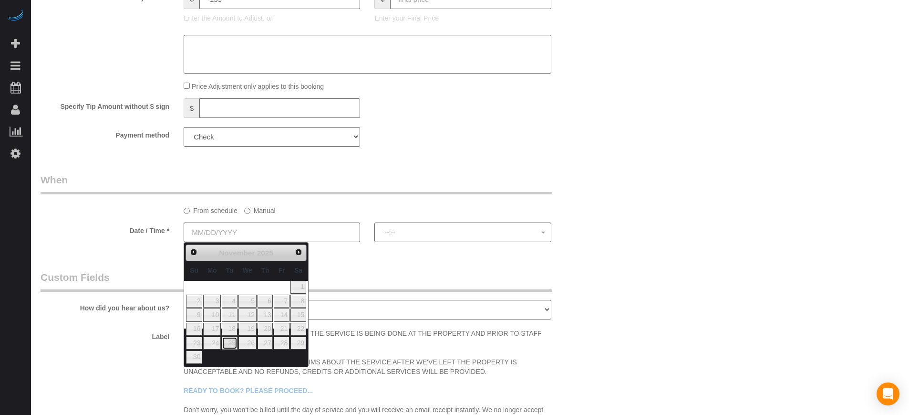
click at [230, 343] on link "25" at bounding box center [229, 342] width 15 height 13
type input "[DATE]"
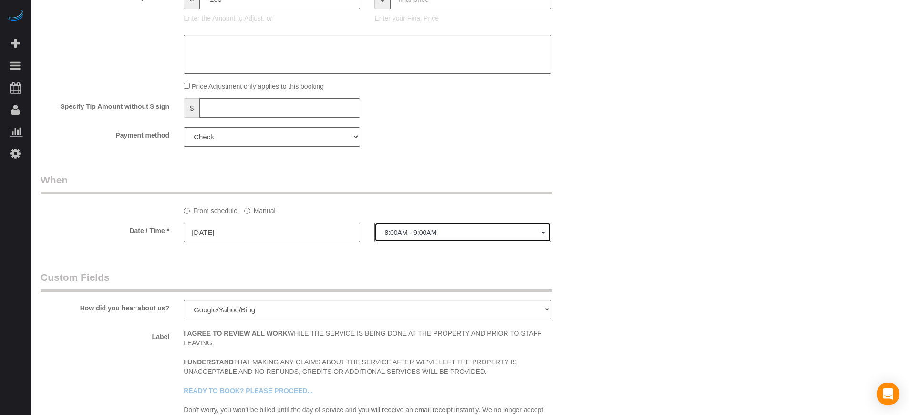
click at [405, 237] on button "8:00AM - 9:00AM" at bounding box center [463, 232] width 177 height 20
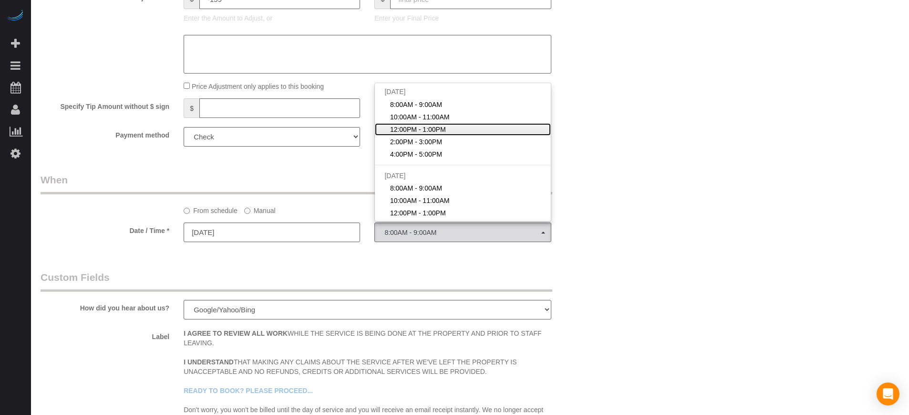
click at [419, 129] on span "12:00PM - 1:00PM" at bounding box center [418, 130] width 56 height 10
select select "spot53"
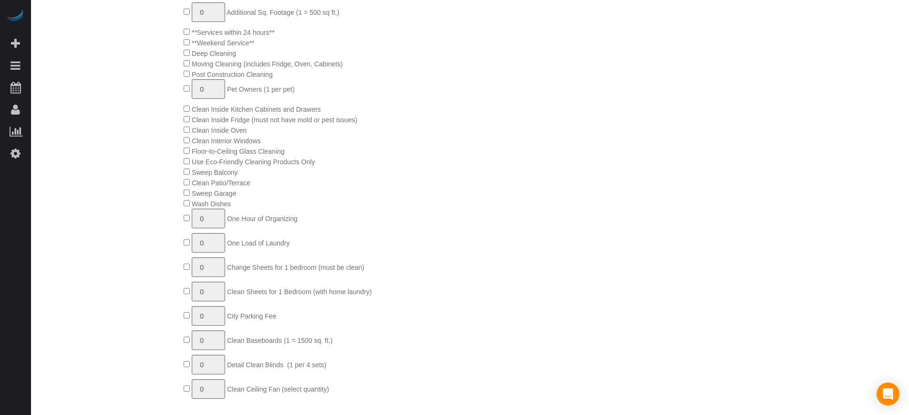
scroll to position [125, 0]
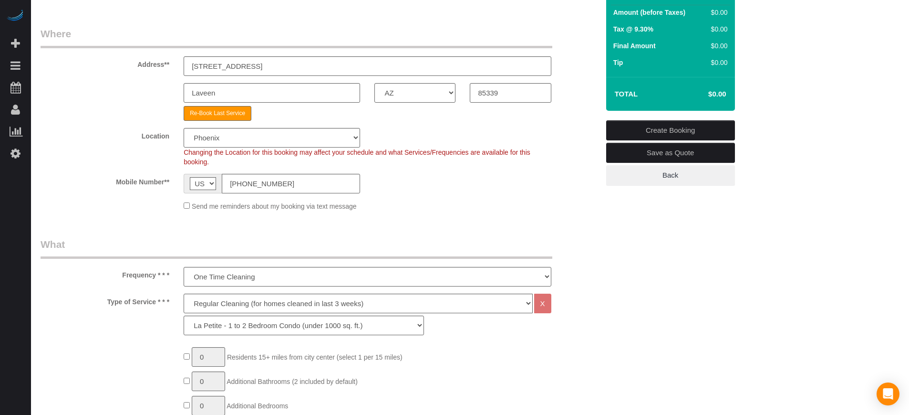
click at [651, 129] on link "Create Booking" at bounding box center [670, 130] width 129 height 20
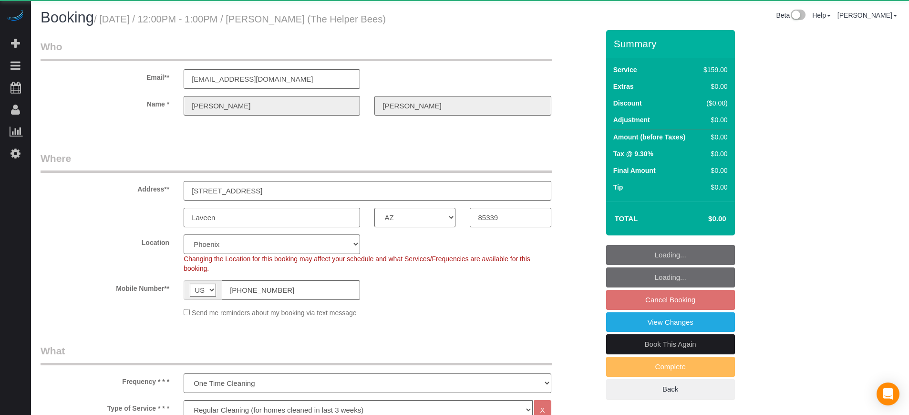
select select "AZ"
select select "4"
select select "spot3"
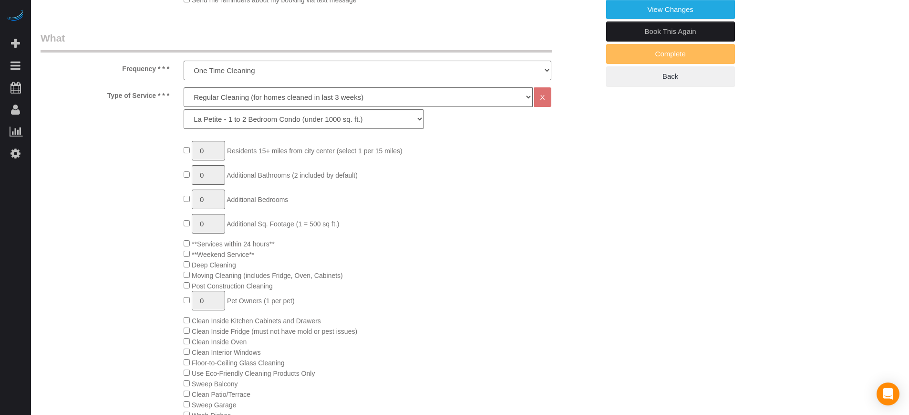
scroll to position [179, 0]
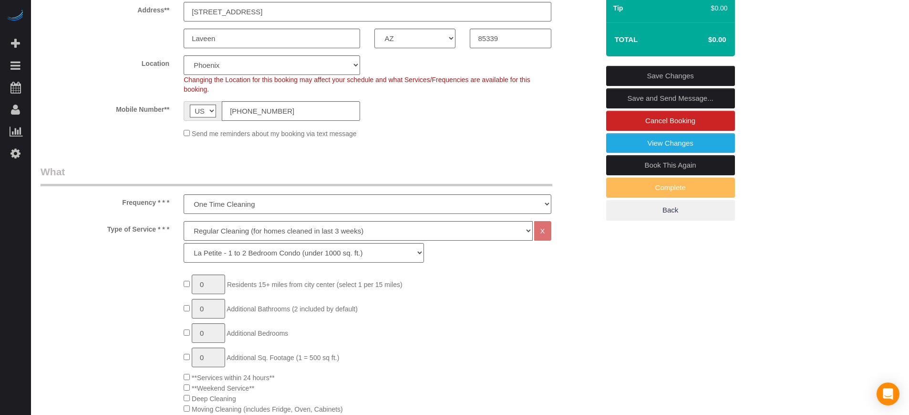
click at [652, 163] on link "Book This Again" at bounding box center [670, 165] width 129 height 20
select select "AZ"
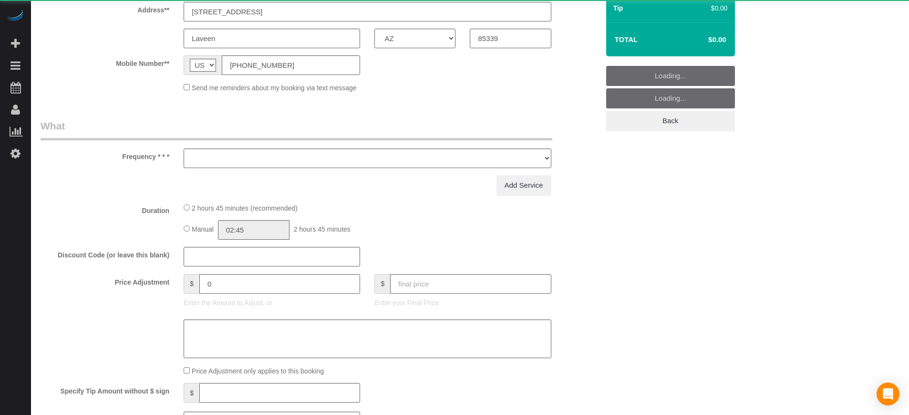
select select "string:fspay"
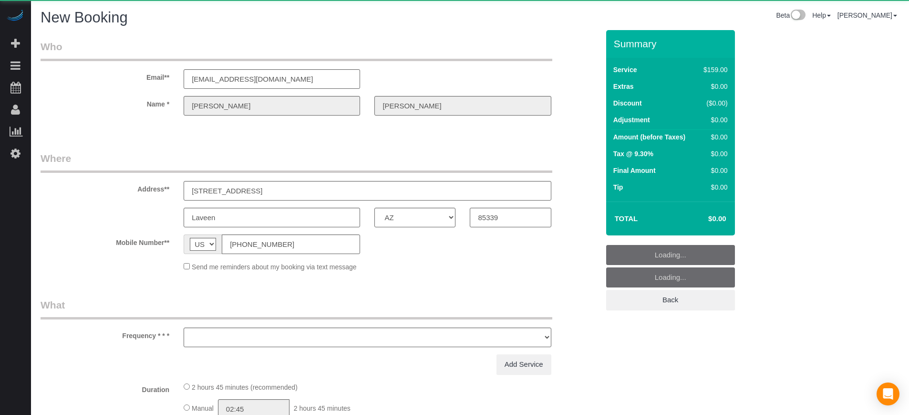
select select "number:9"
select select "object:1314"
select select "4"
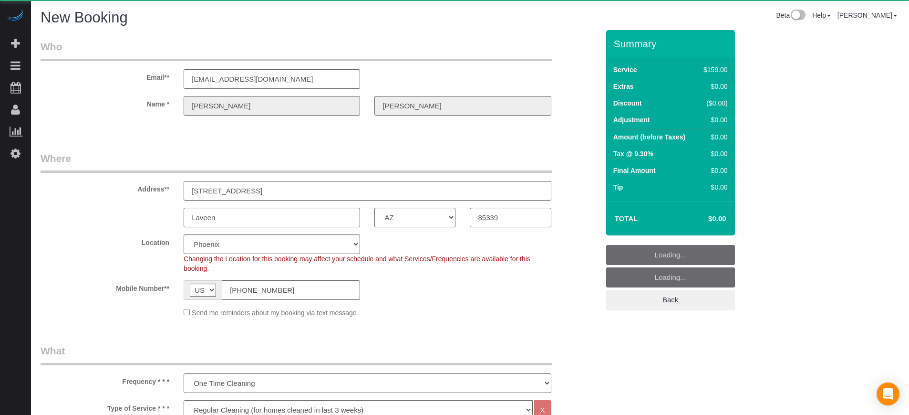
select select "1"
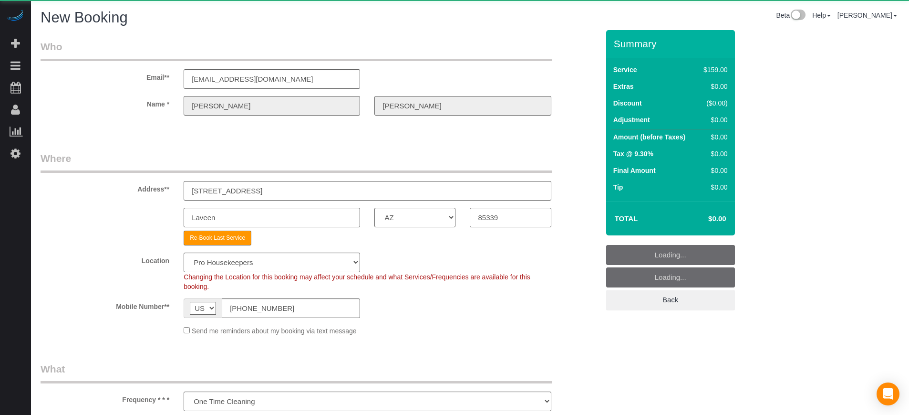
select select "object:1326"
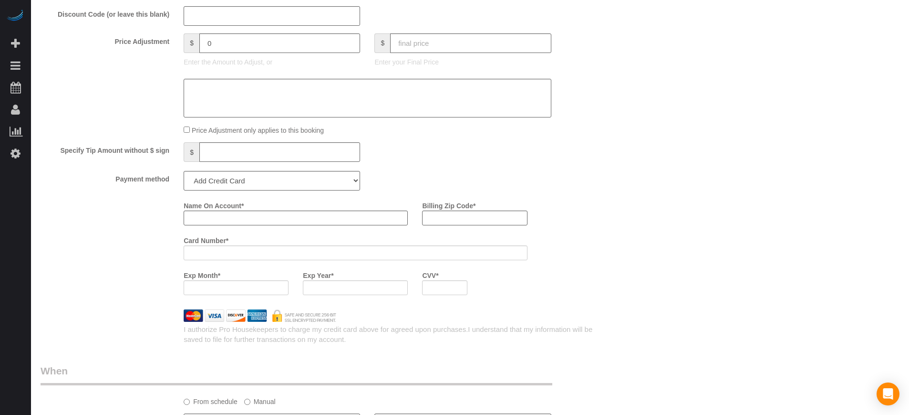
scroll to position [1193, 0]
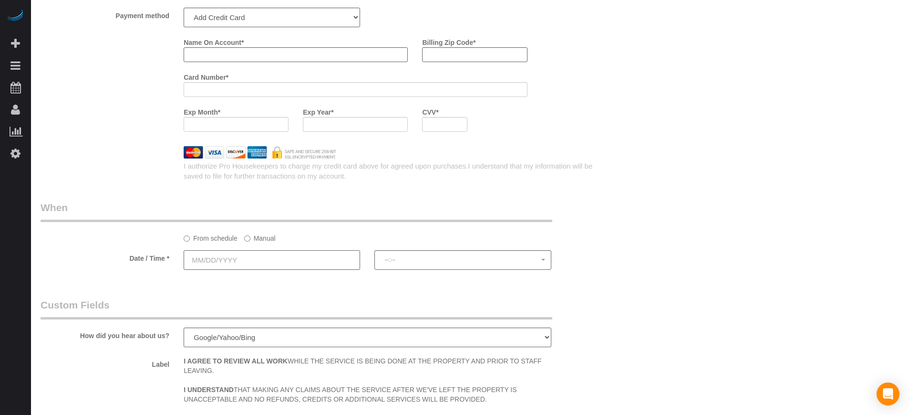
click at [241, 264] on input "text" at bounding box center [272, 260] width 177 height 20
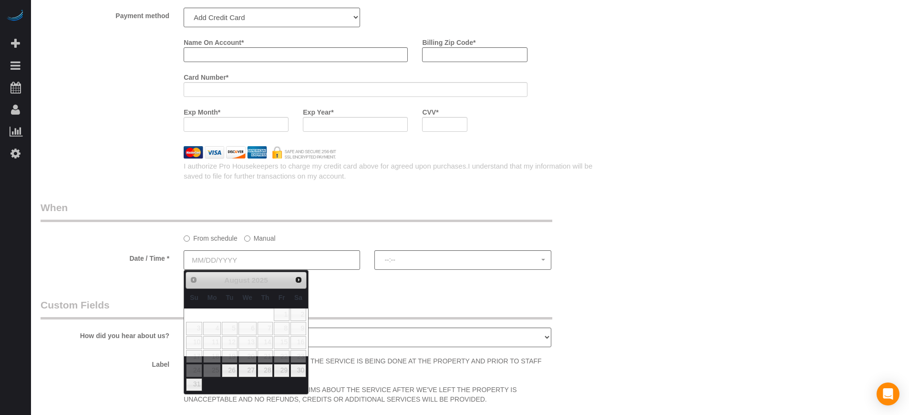
click at [294, 283] on link "Next" at bounding box center [298, 279] width 13 height 13
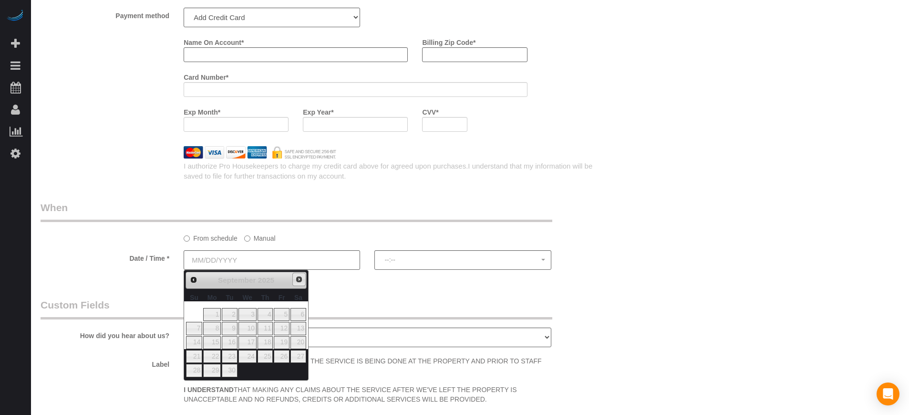
click at [294, 283] on link "Next" at bounding box center [298, 278] width 13 height 13
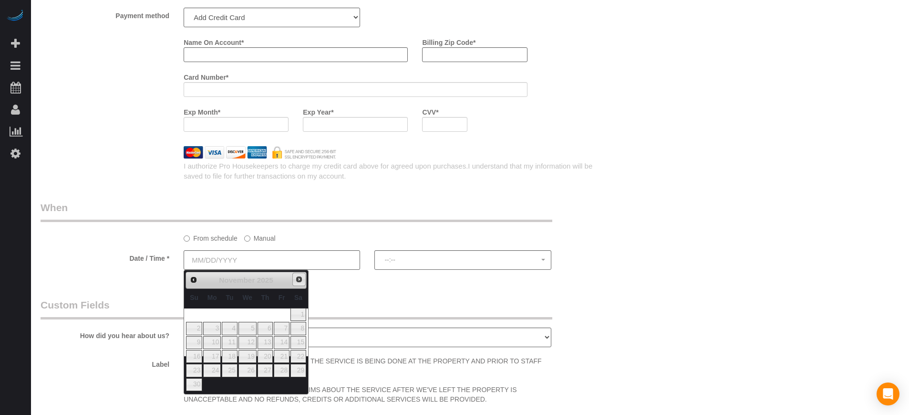
click at [294, 283] on link "Next" at bounding box center [298, 278] width 13 height 13
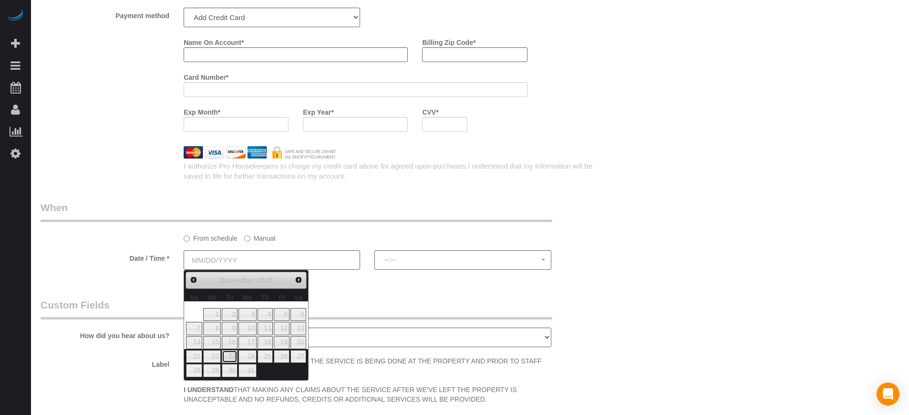
click at [234, 354] on link "23" at bounding box center [229, 356] width 15 height 13
type input "12/23/2025"
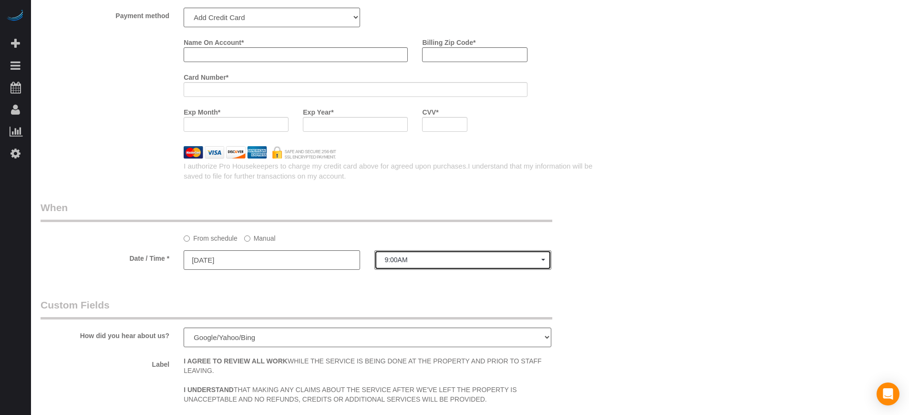
click at [402, 263] on button "9:00AM" at bounding box center [463, 260] width 177 height 20
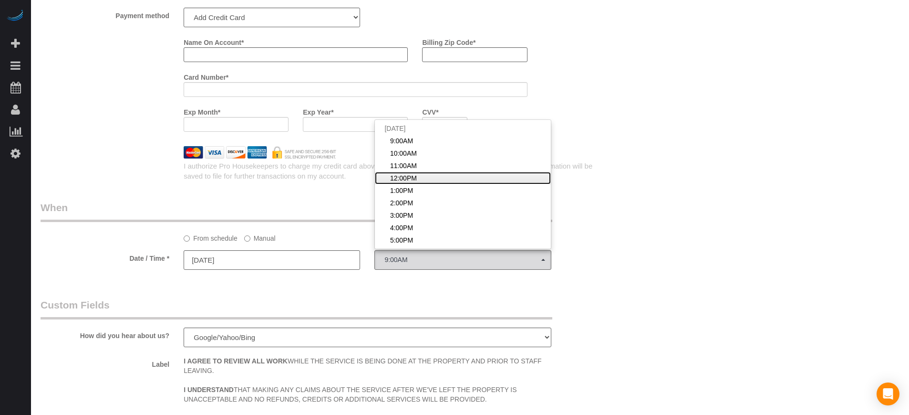
click at [423, 176] on link "12:00PM" at bounding box center [463, 178] width 176 height 12
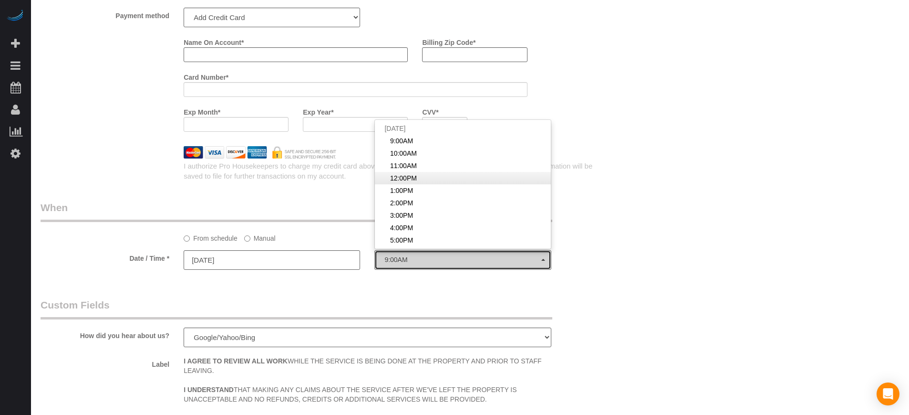
select select "spot54"
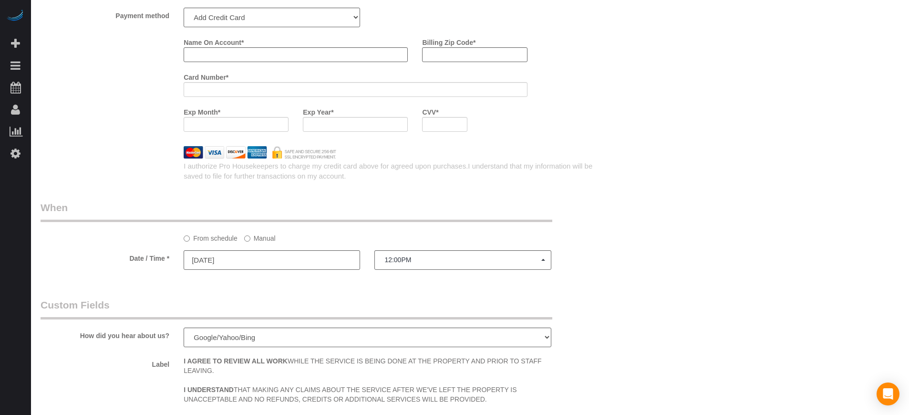
click at [250, 239] on label "Manual" at bounding box center [259, 236] width 31 height 13
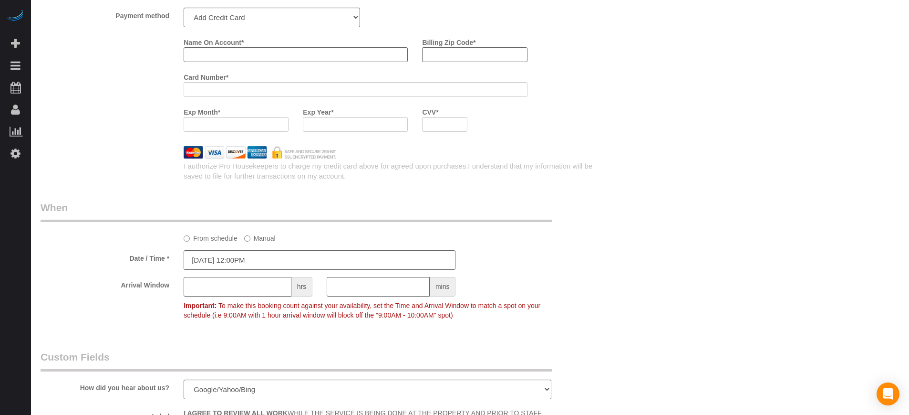
click at [228, 286] on input "text" at bounding box center [238, 287] width 108 height 20
type input "1"
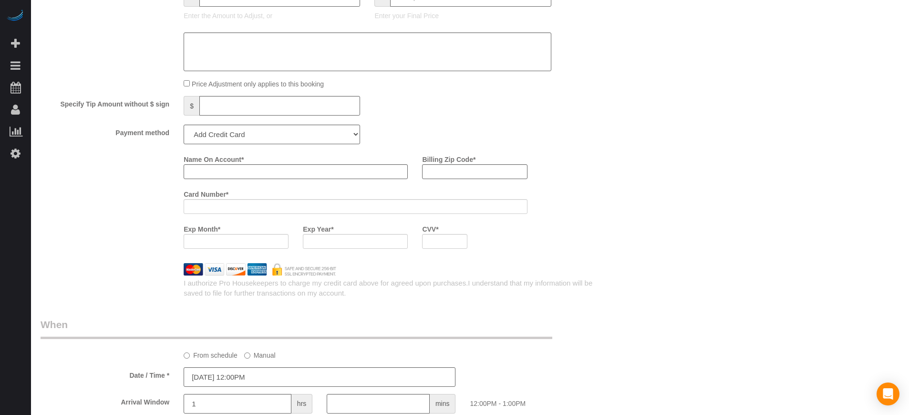
scroll to position [1074, 0]
click at [230, 140] on select "Add Credit Card Cash Check Paypal" at bounding box center [272, 137] width 177 height 20
select select "string:check"
click at [184, 127] on select "Add Credit Card Cash Check Paypal" at bounding box center [272, 137] width 177 height 20
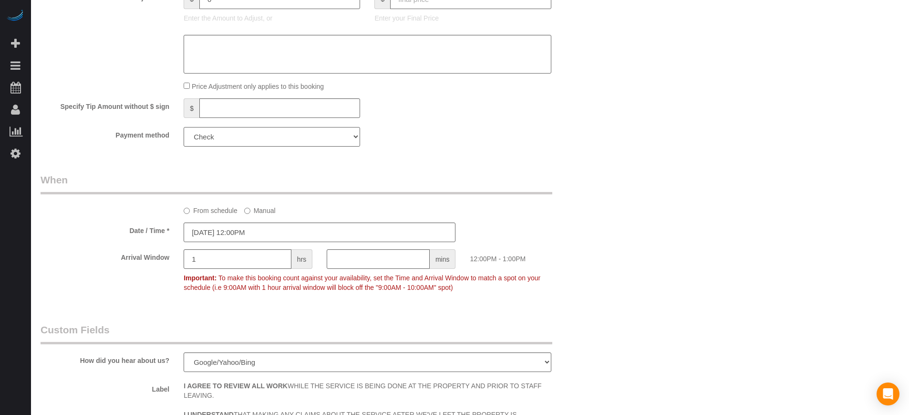
scroll to position [895, 0]
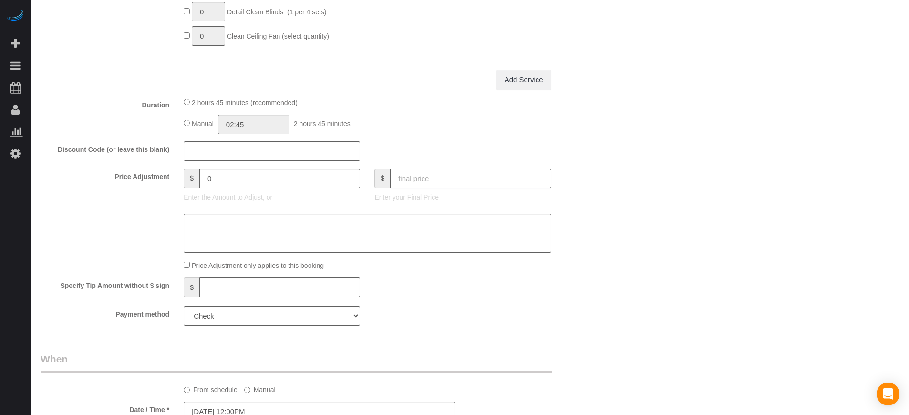
click at [483, 176] on input "text" at bounding box center [470, 178] width 161 height 20
type input "0"
click at [799, 155] on div "Who Email** sunsart@sbcgobal.net Name * Suncha Bauer Where Address** 7312 S 74T…" at bounding box center [470, 85] width 859 height 1900
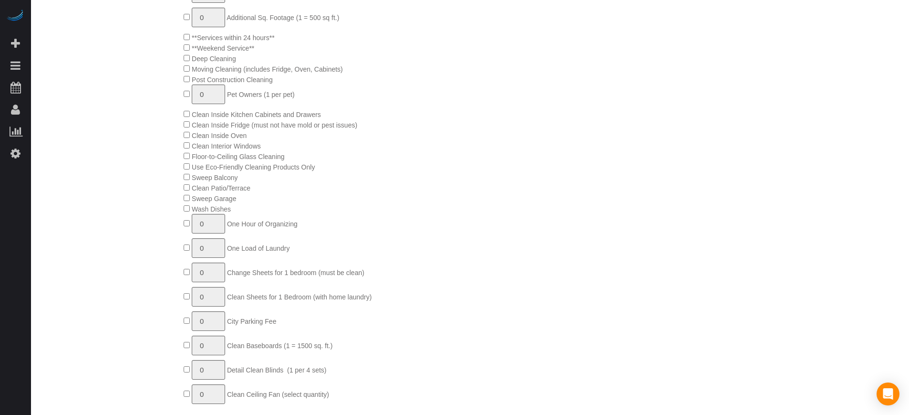
scroll to position [119, 0]
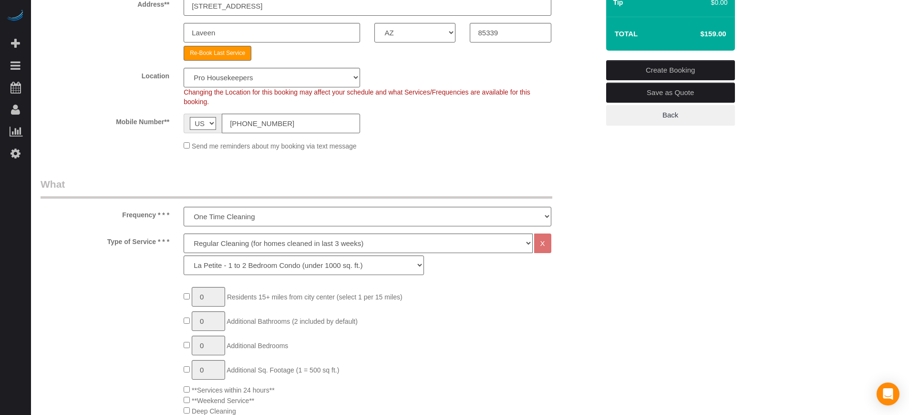
type input "-159"
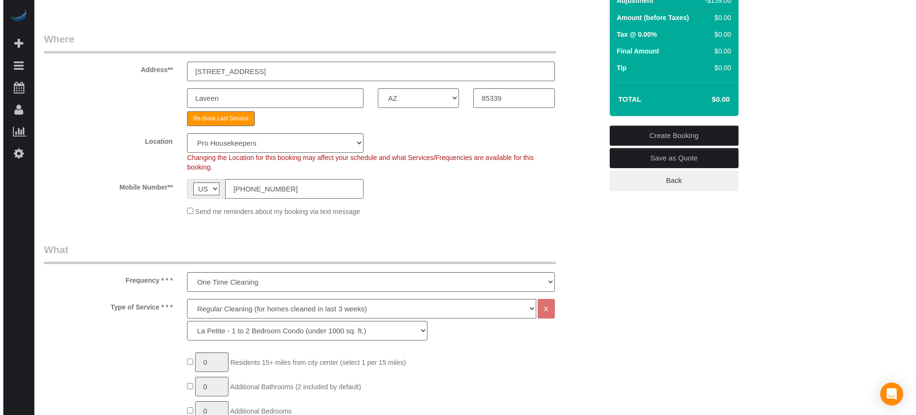
scroll to position [0, 0]
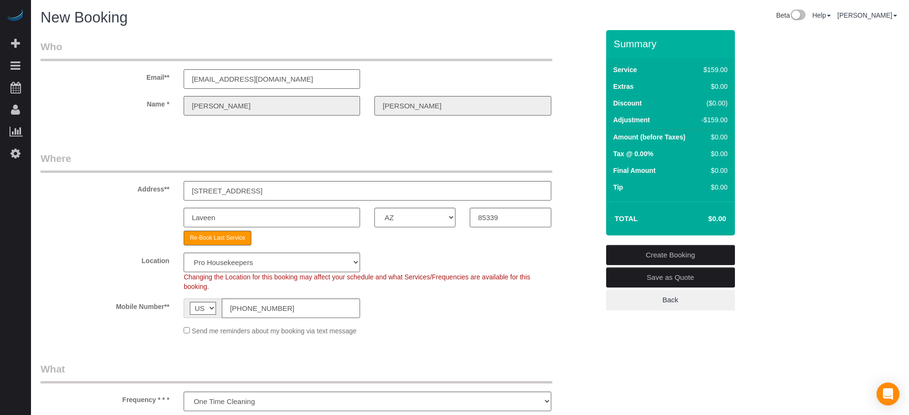
click at [666, 250] on link "Create Booking" at bounding box center [670, 255] width 129 height 20
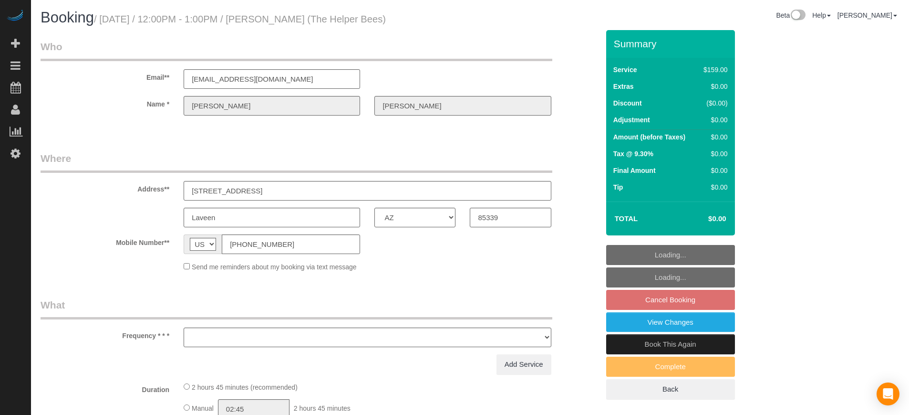
select select "AZ"
select select "object:614"
select select "number:9"
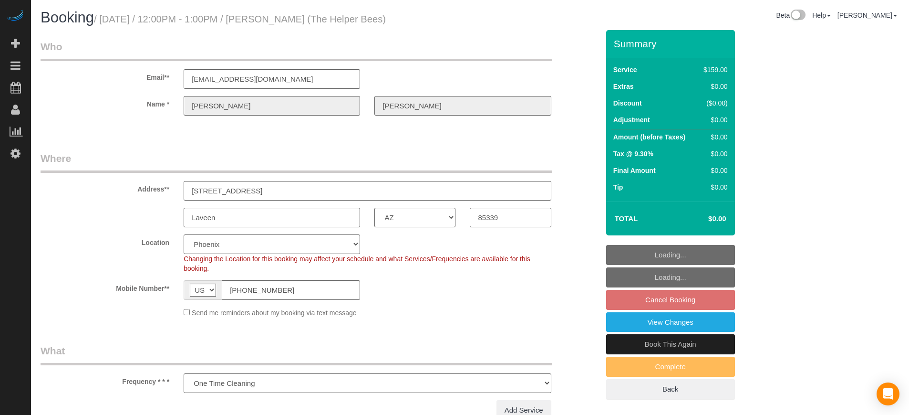
select select "object:623"
select select "4"
select select "spot3"
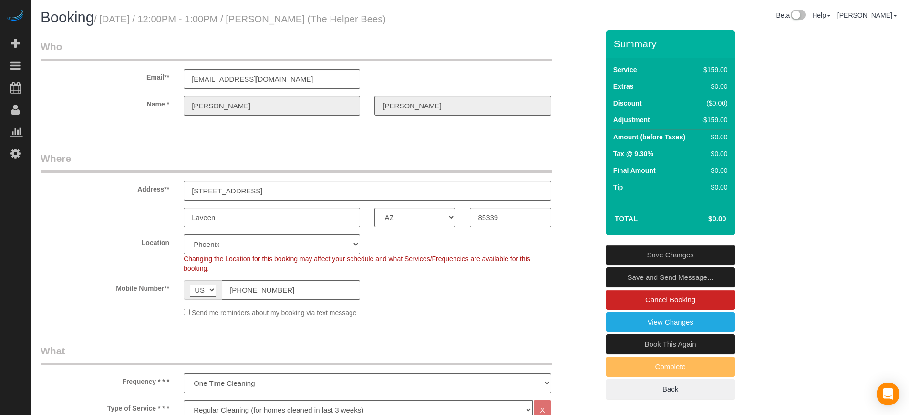
drag, startPoint x: 822, startPoint y: 206, endPoint x: 670, endPoint y: 98, distance: 186.8
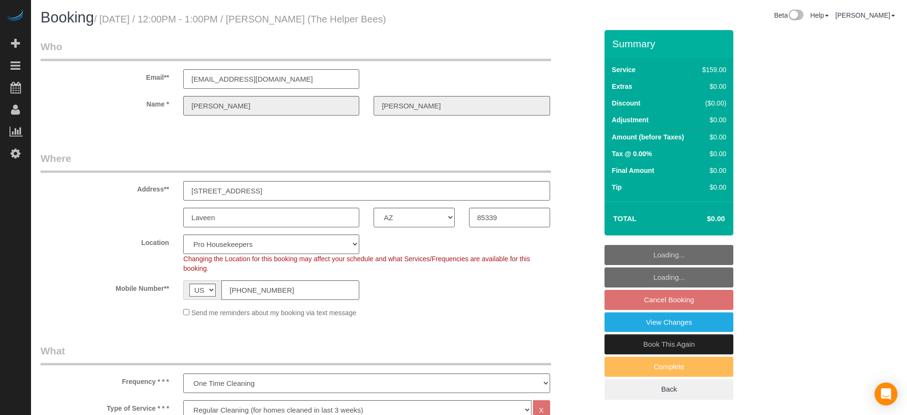
select select "AZ"
select select "4"
select select "number:9"
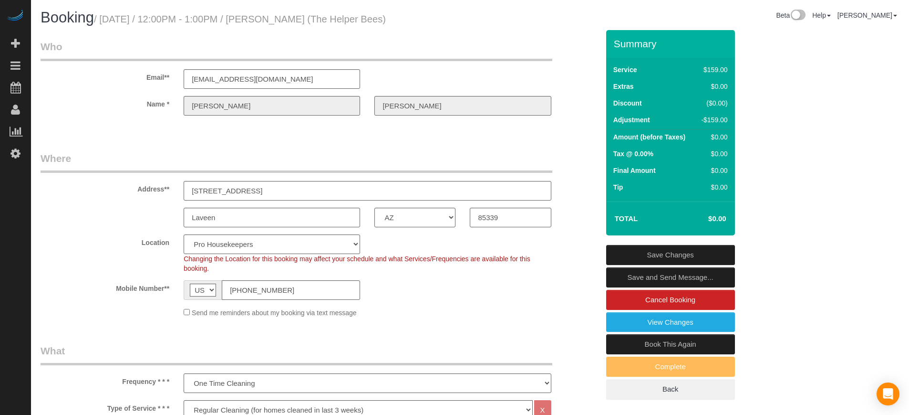
drag, startPoint x: 844, startPoint y: 214, endPoint x: 352, endPoint y: 84, distance: 509.3
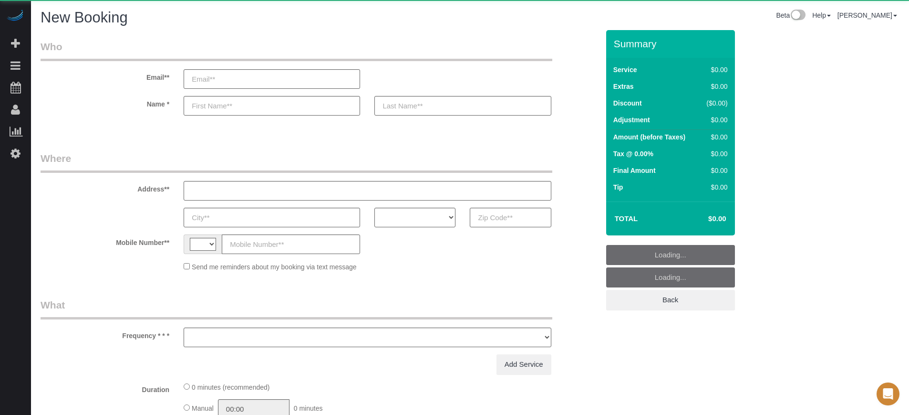
select select "string:[GEOGRAPHIC_DATA]"
select select "number:9"
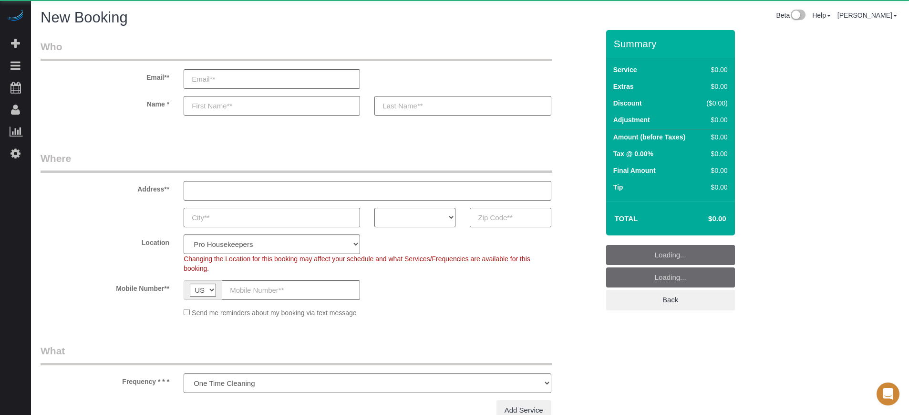
select select "object:611"
select select "4"
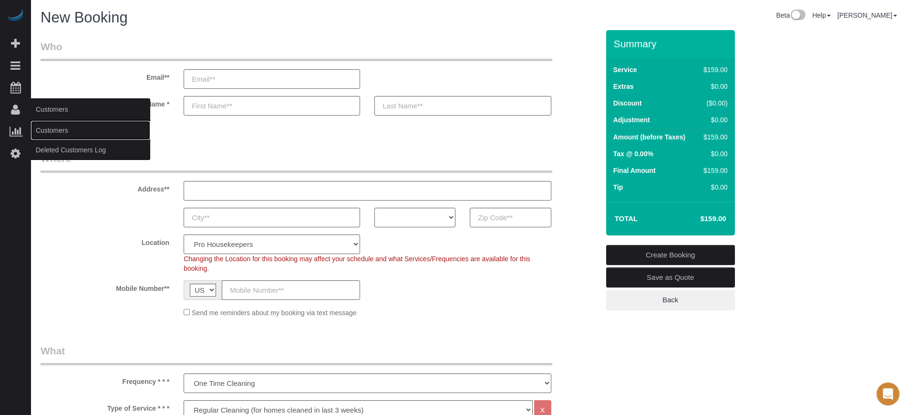
click at [63, 130] on link "Customers" at bounding box center [90, 130] width 119 height 19
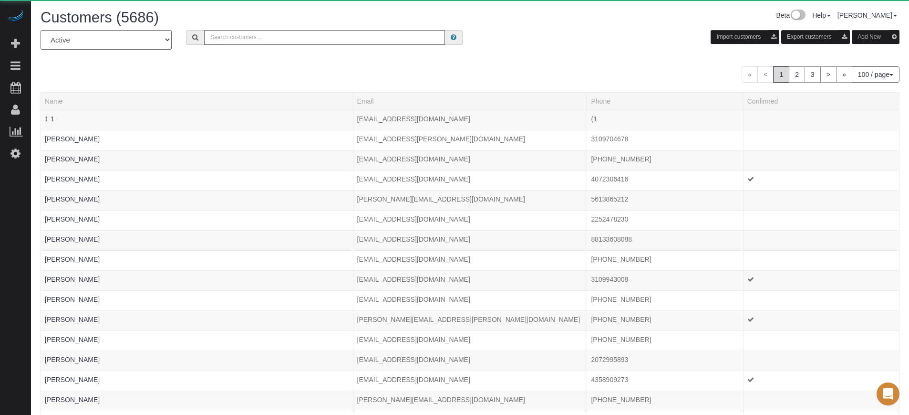
click at [254, 40] on input "text" at bounding box center [324, 37] width 241 height 15
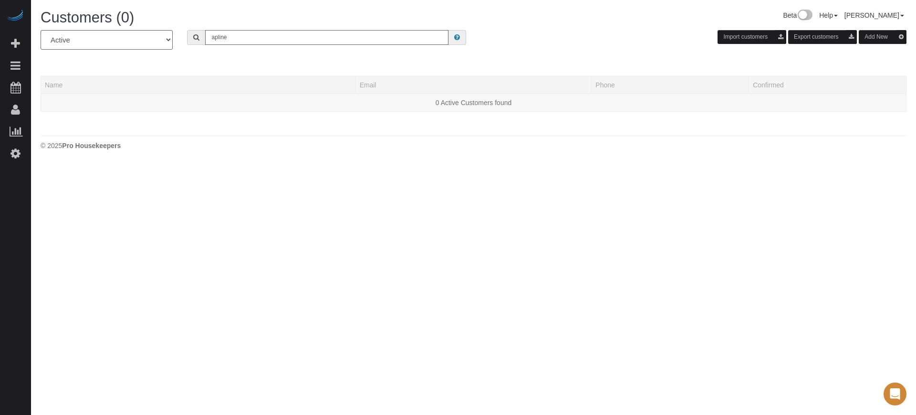
click at [254, 40] on input "apline" at bounding box center [326, 37] width 243 height 15
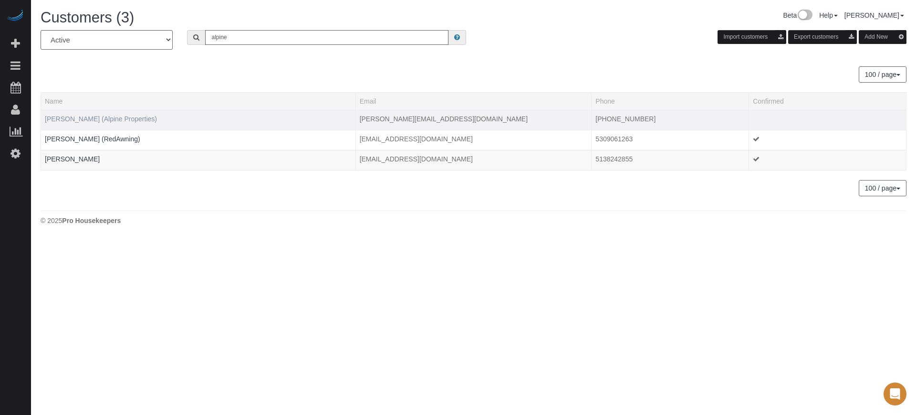
type input "alpine"
click at [114, 120] on link "Elena Campos (Alpine Properties)" at bounding box center [101, 119] width 112 height 8
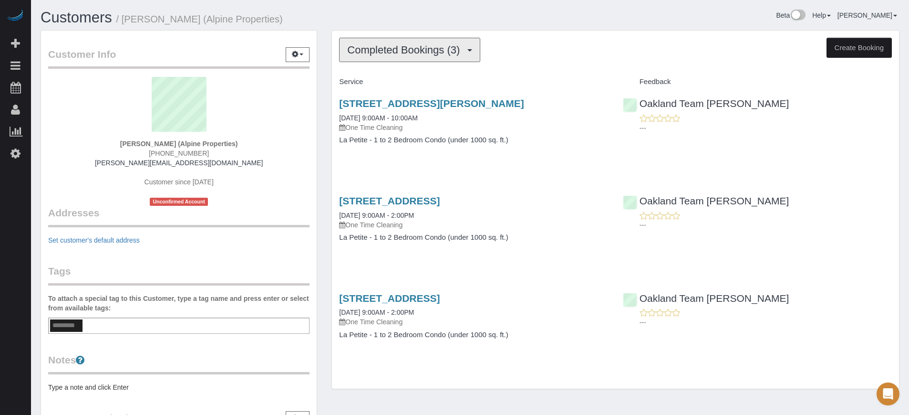
click at [373, 52] on span "Completed Bookings (3)" at bounding box center [405, 50] width 117 height 12
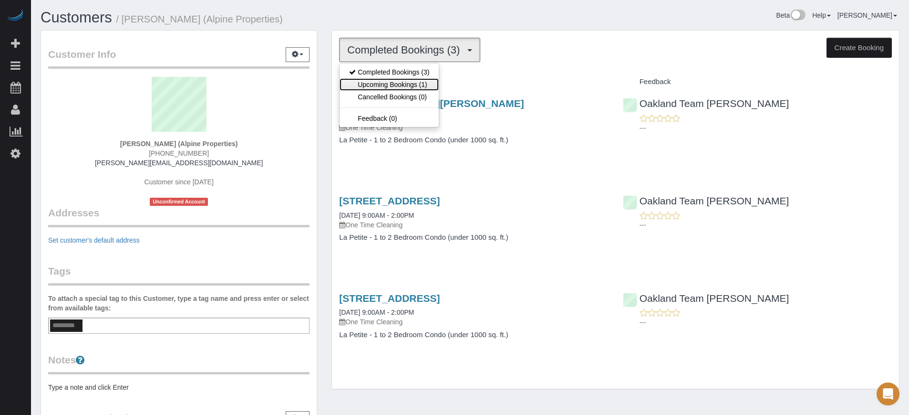
click at [383, 81] on link "Upcoming Bookings (1)" at bounding box center [389, 84] width 99 height 12
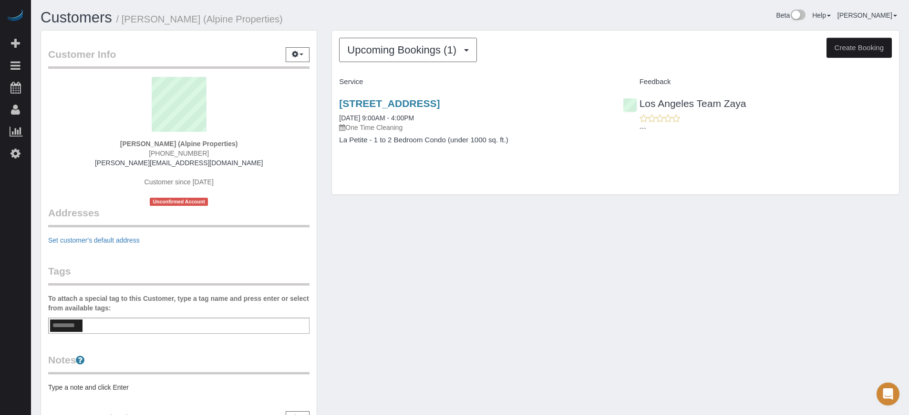
click at [517, 249] on div "Customer Info Edit Contact Info Send Message Email Preferences Special Sales Ta…" at bounding box center [470, 258] width 874 height 456
click at [881, 281] on div "Customer Info Edit Contact Info Send Message Email Preferences Special Sales Ta…" at bounding box center [470, 258] width 874 height 456
click at [39, 168] on div "Customer Info Edit Contact Info Send Message Email Preferences Special Sales Ta…" at bounding box center [178, 258] width 291 height 456
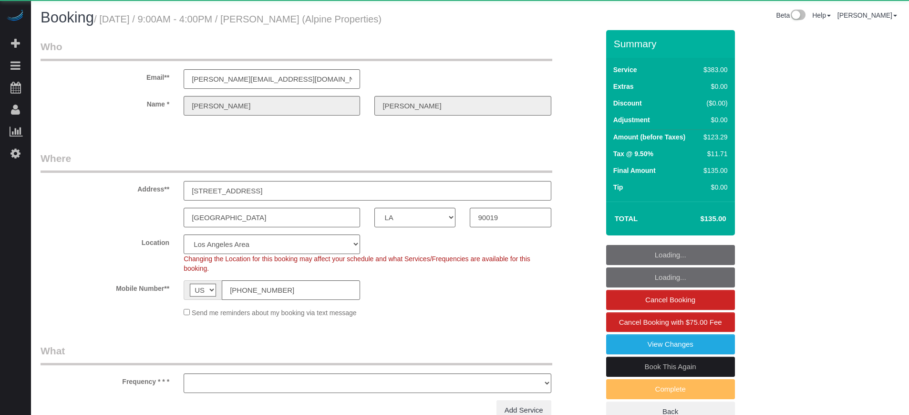
select select "LA"
select select "object:673"
select select "6"
select select "number:9"
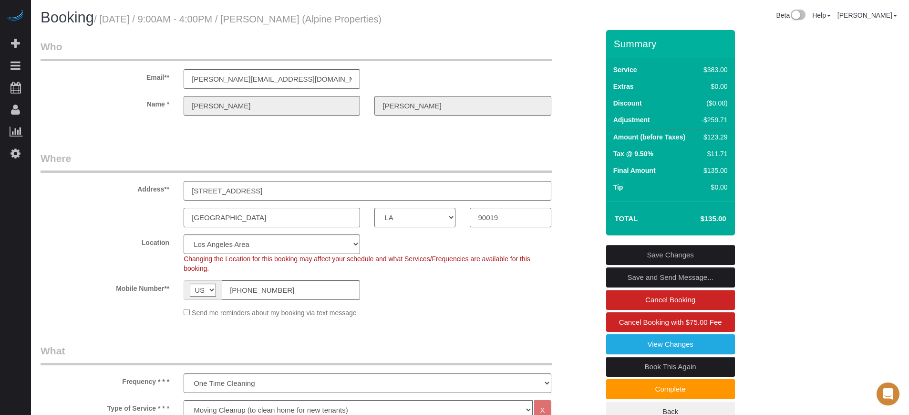
click at [126, 125] on fieldset "Who Email** [PERSON_NAME][EMAIL_ADDRESS][DOMAIN_NAME] Name * [PERSON_NAME][GEOG…" at bounding box center [320, 86] width 559 height 93
drag, startPoint x: 146, startPoint y: 76, endPoint x: 169, endPoint y: 285, distance: 210.7
click at [169, 285] on label "Mobile Number**" at bounding box center [104, 286] width 143 height 13
click at [60, 234] on label "Location" at bounding box center [104, 240] width 143 height 13
